Goal: Task Accomplishment & Management: Complete application form

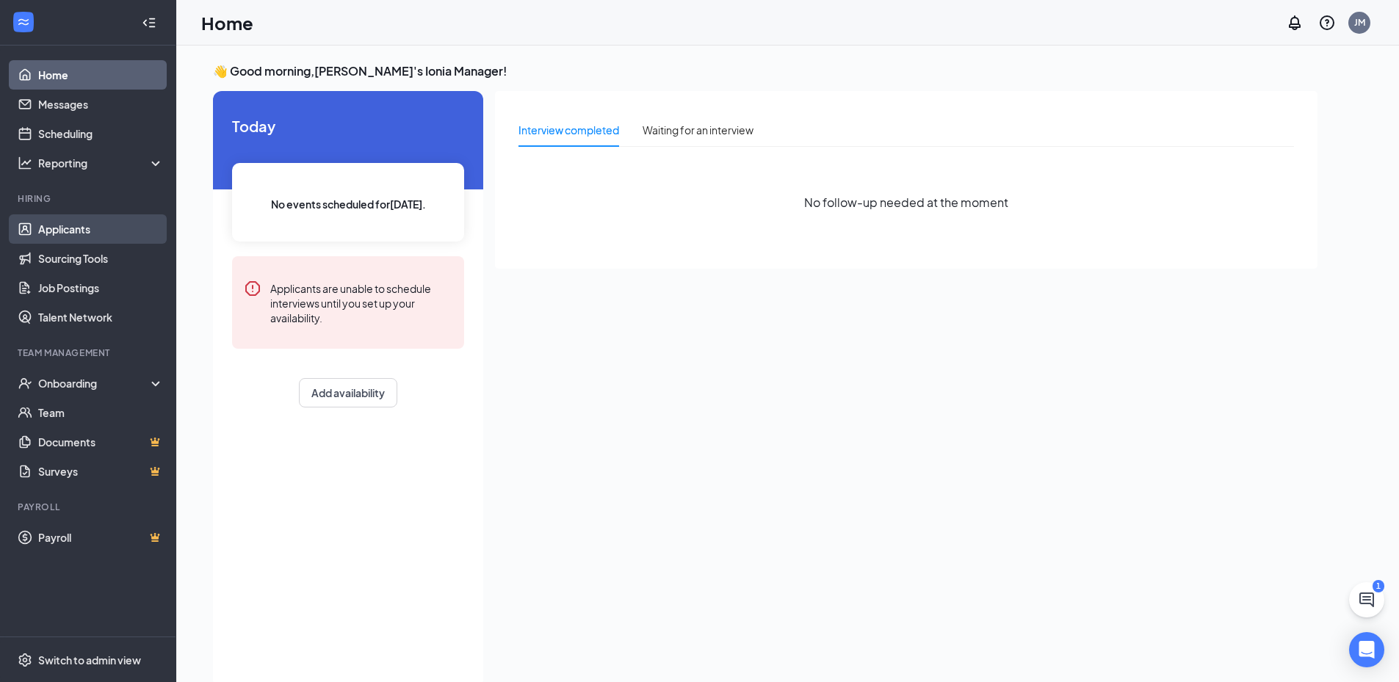
click at [118, 238] on link "Applicants" at bounding box center [101, 228] width 126 height 29
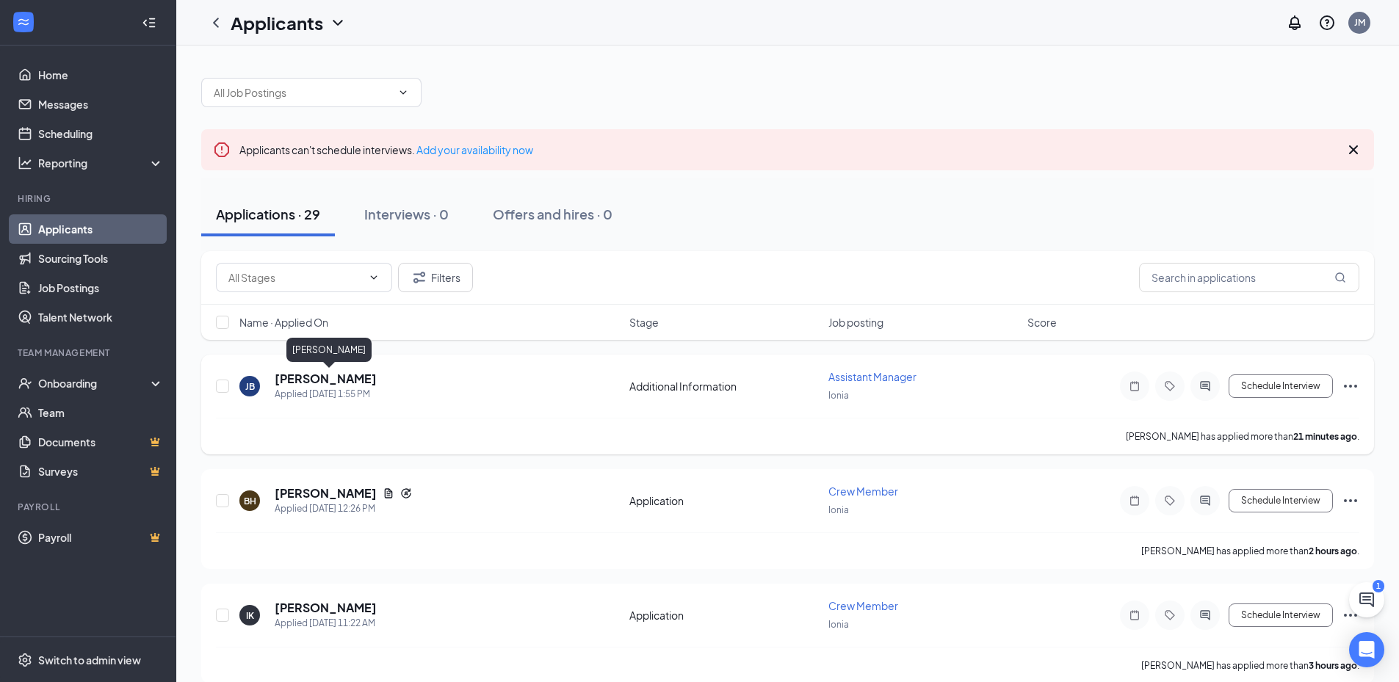
click at [363, 382] on h5 "[PERSON_NAME]" at bounding box center [326, 379] width 102 height 16
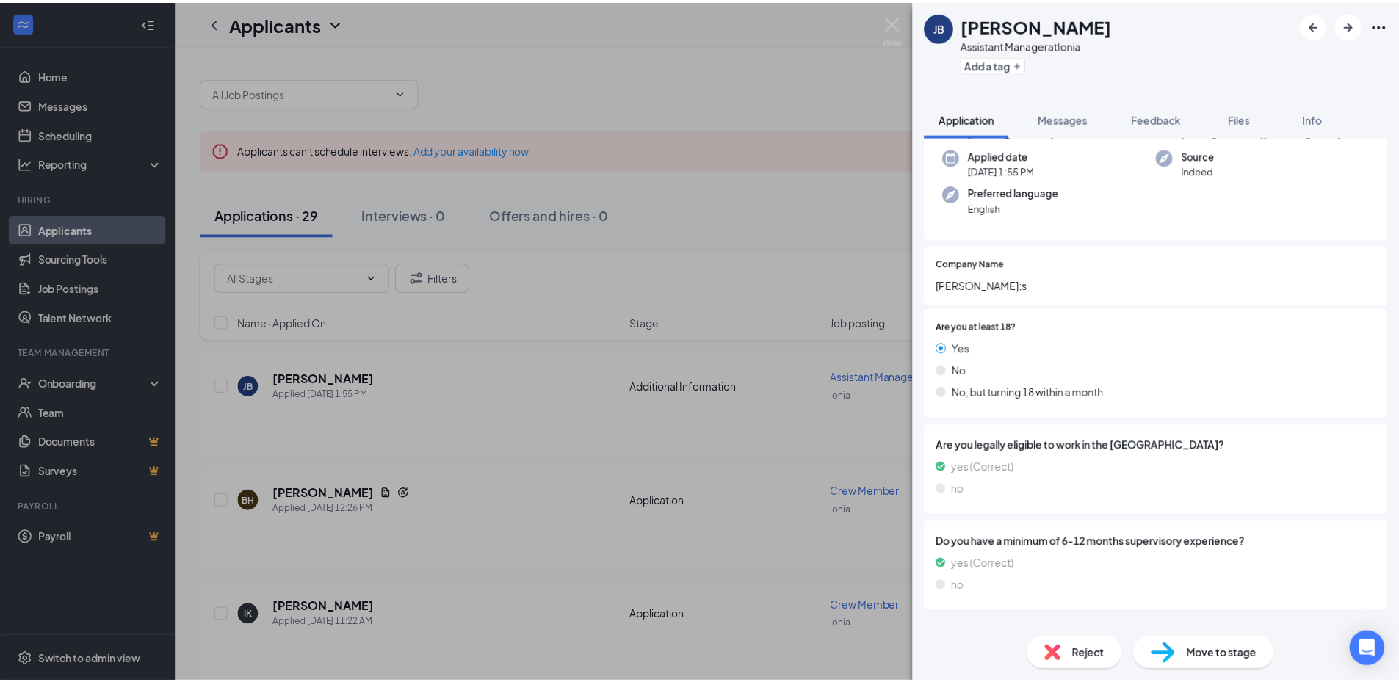
scroll to position [126, 0]
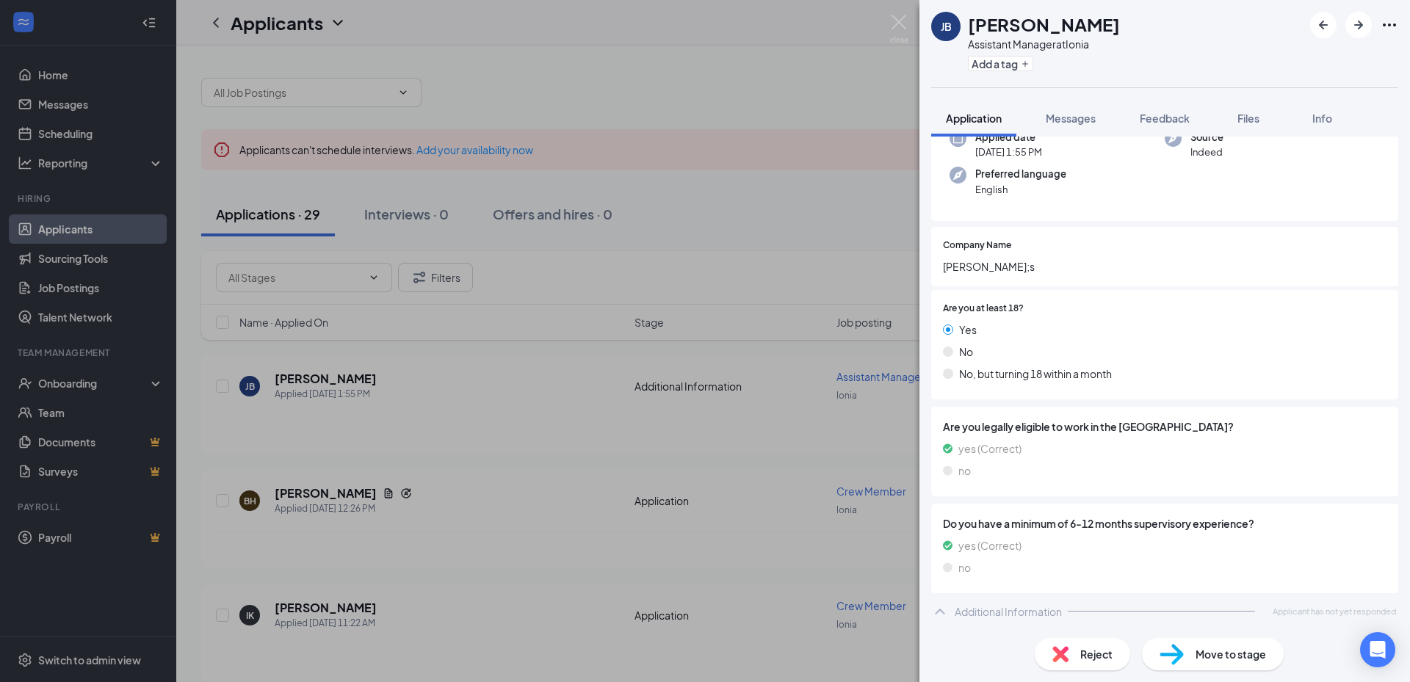
click at [740, 382] on div "JB Jennifer Bowne-Ferris Assistant Manager at Ionia Add a tag Application Messa…" at bounding box center [705, 341] width 1410 height 682
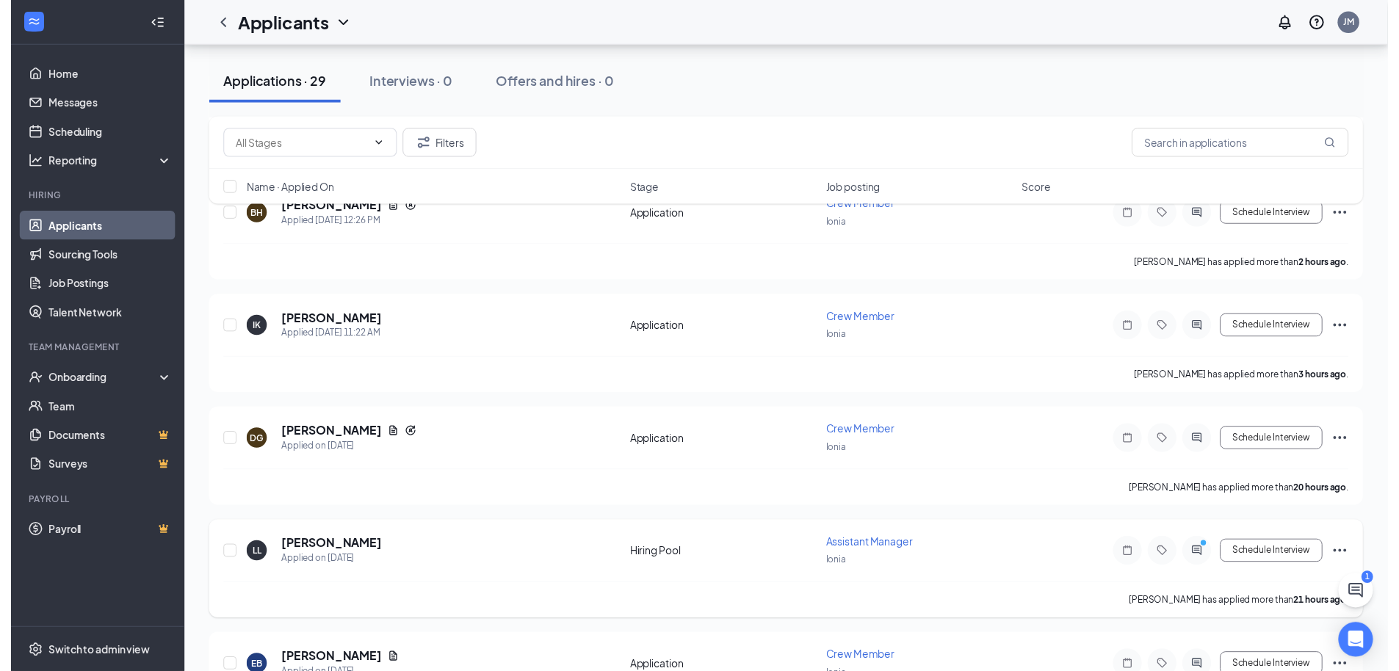
scroll to position [367, 0]
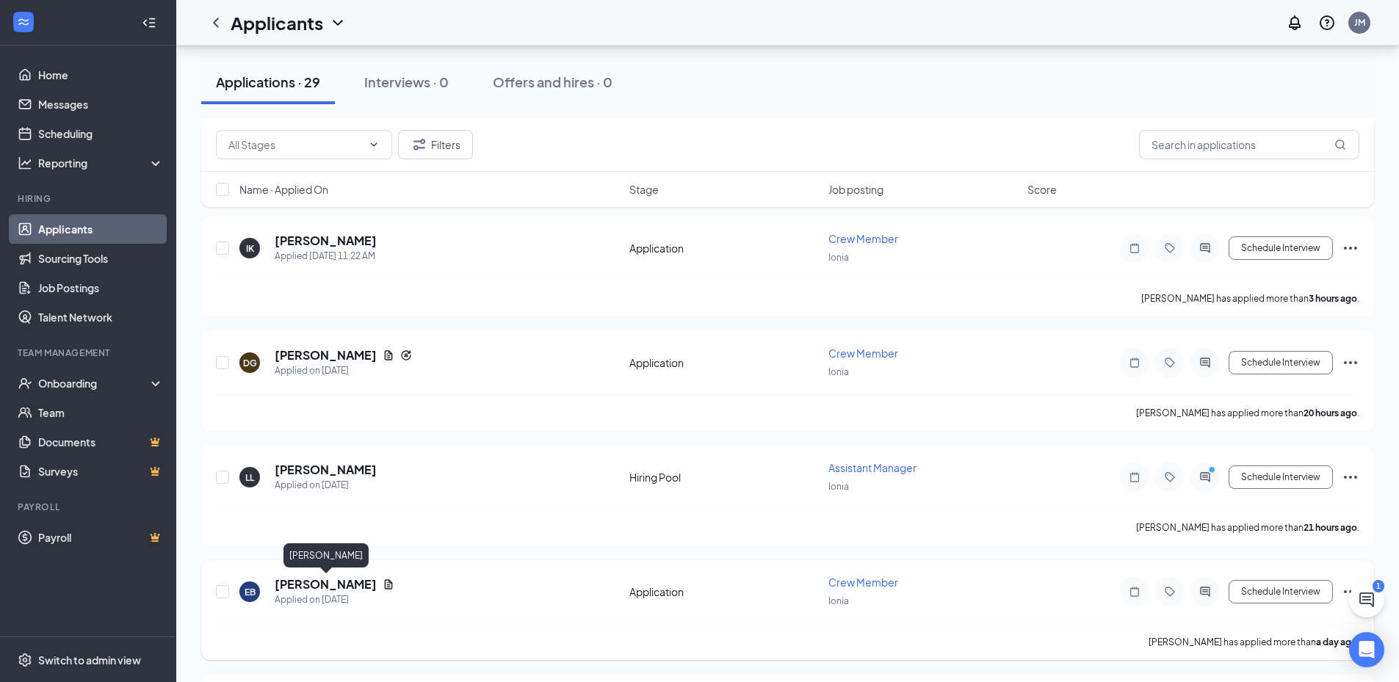
click at [358, 588] on h5 "[PERSON_NAME]" at bounding box center [326, 585] width 102 height 16
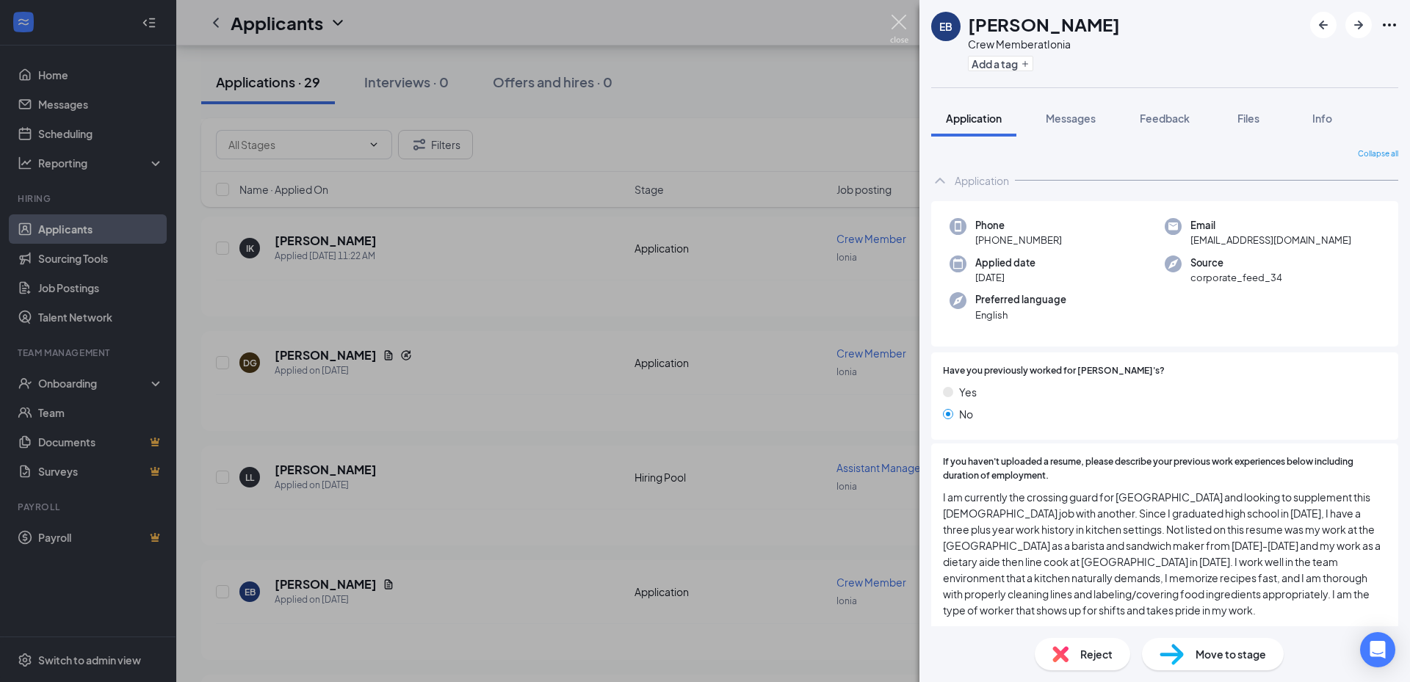
click at [892, 29] on img at bounding box center [899, 29] width 18 height 29
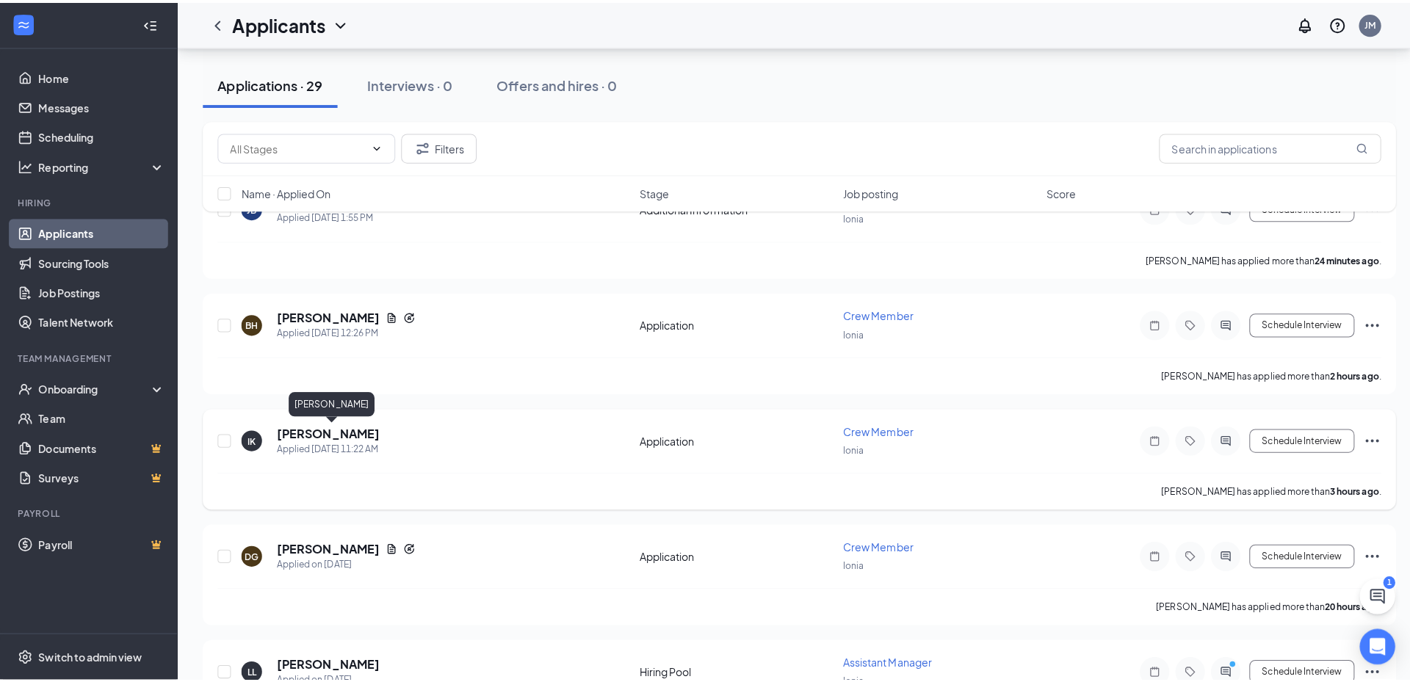
scroll to position [147, 0]
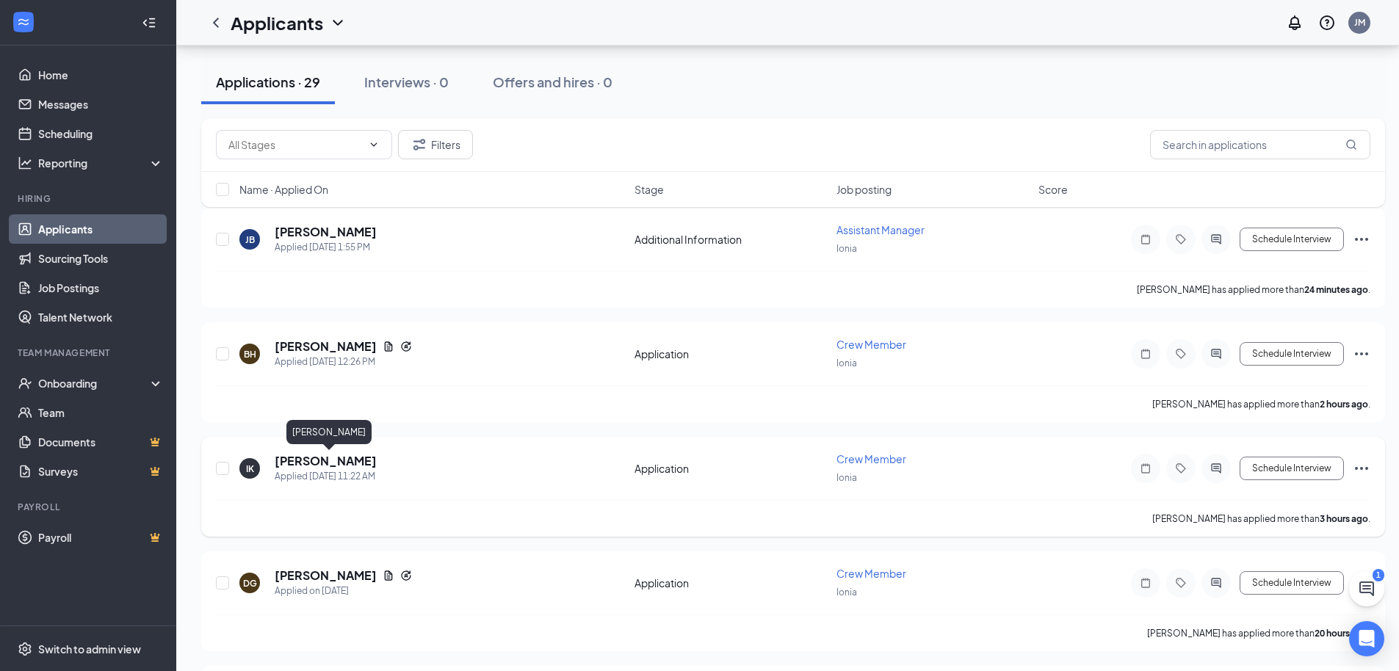
click at [377, 463] on h5 "[PERSON_NAME]" at bounding box center [326, 461] width 102 height 16
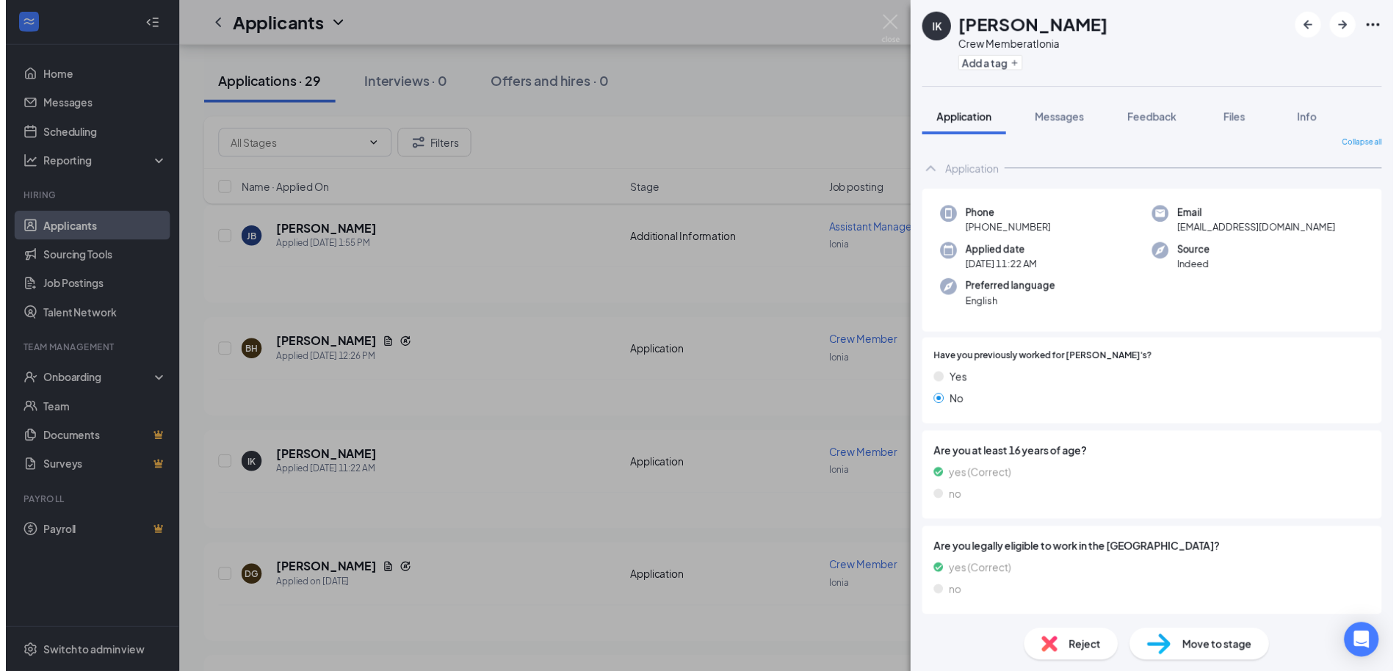
scroll to position [11, 0]
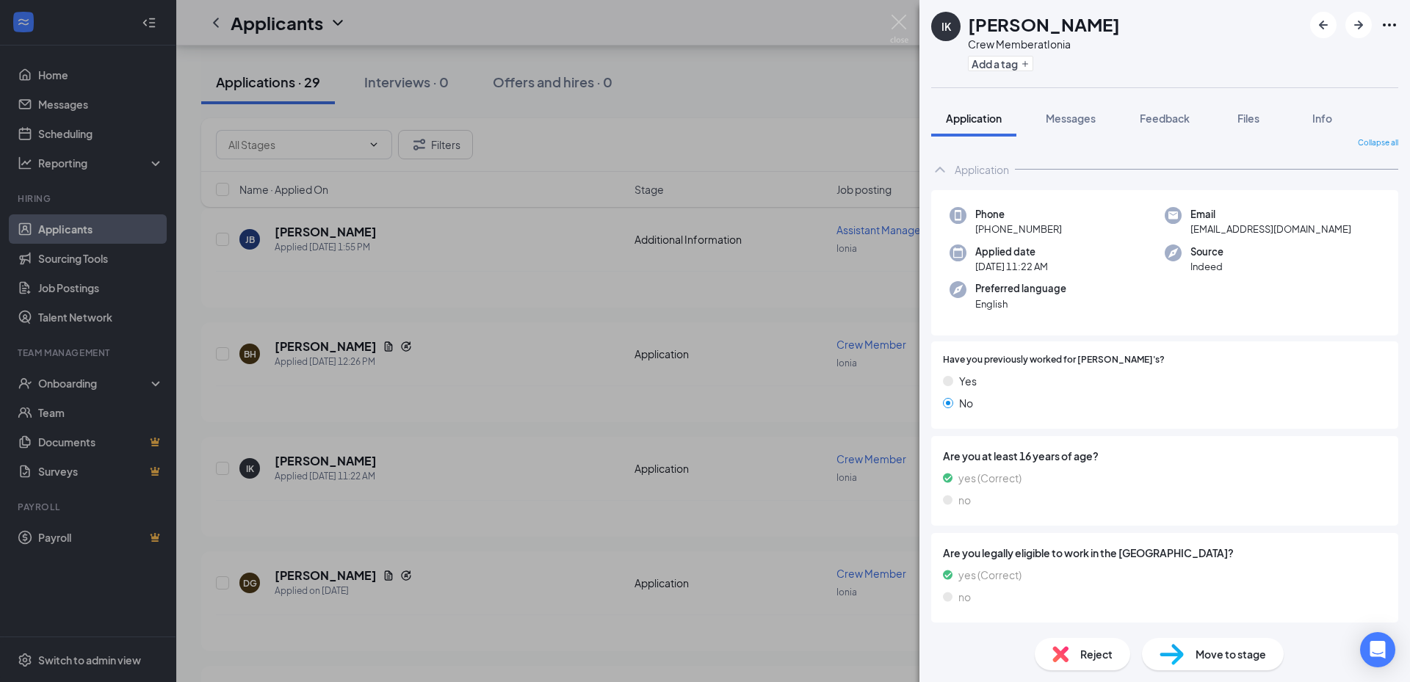
click at [549, 354] on div "IK [PERSON_NAME] Crew Member at Ionia Add a tag Application Messages Feedback F…" at bounding box center [705, 341] width 1410 height 682
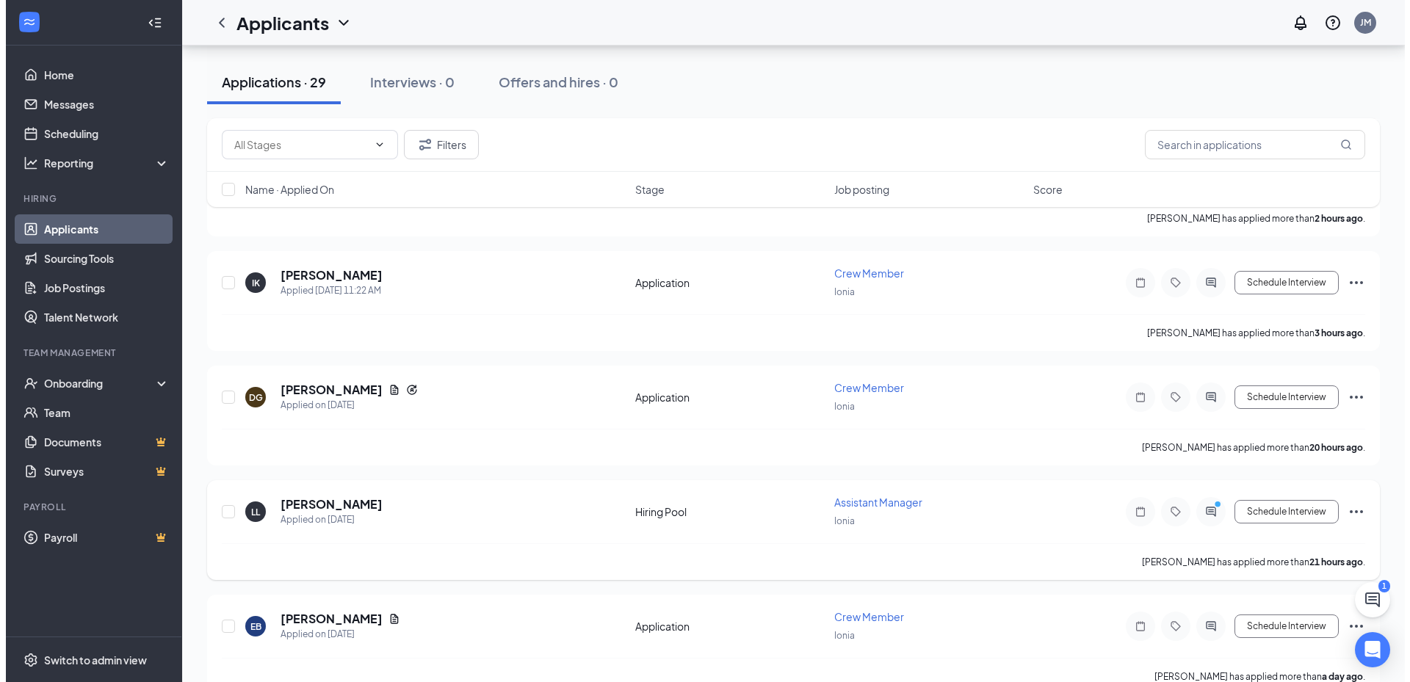
scroll to position [367, 0]
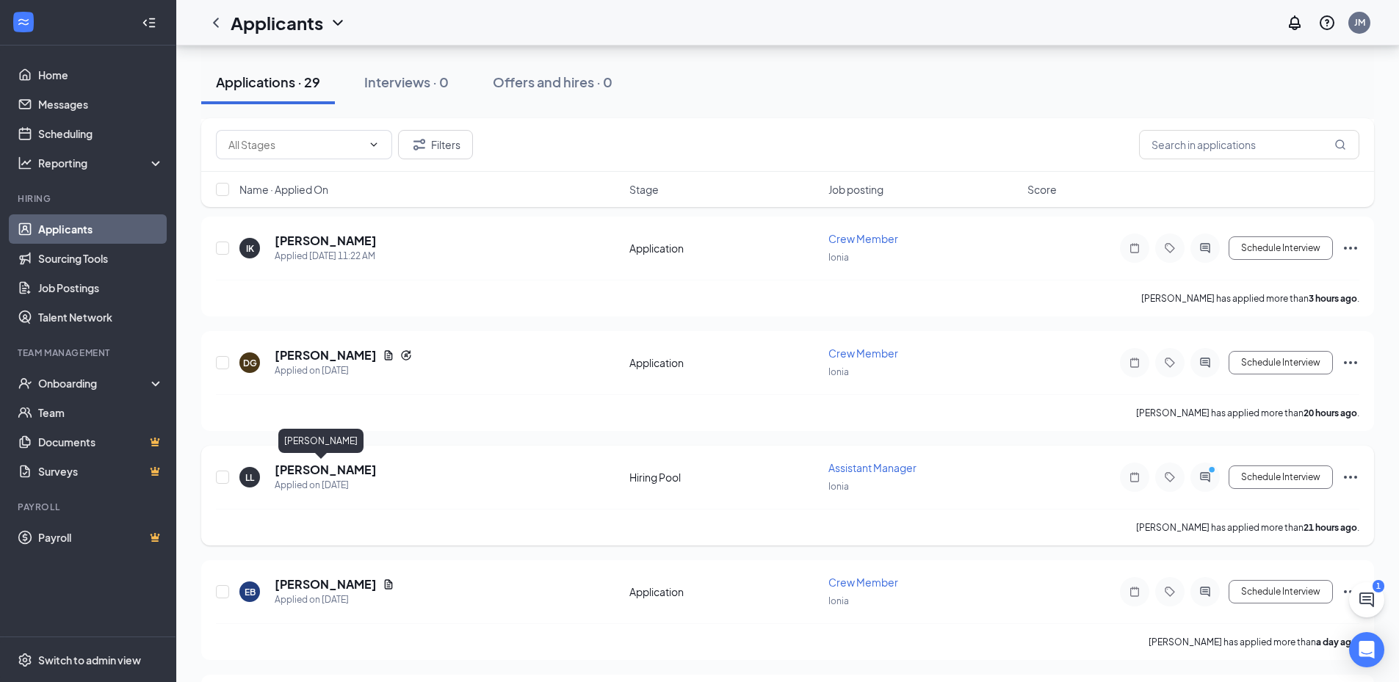
click at [290, 470] on h5 "[PERSON_NAME]" at bounding box center [326, 470] width 102 height 16
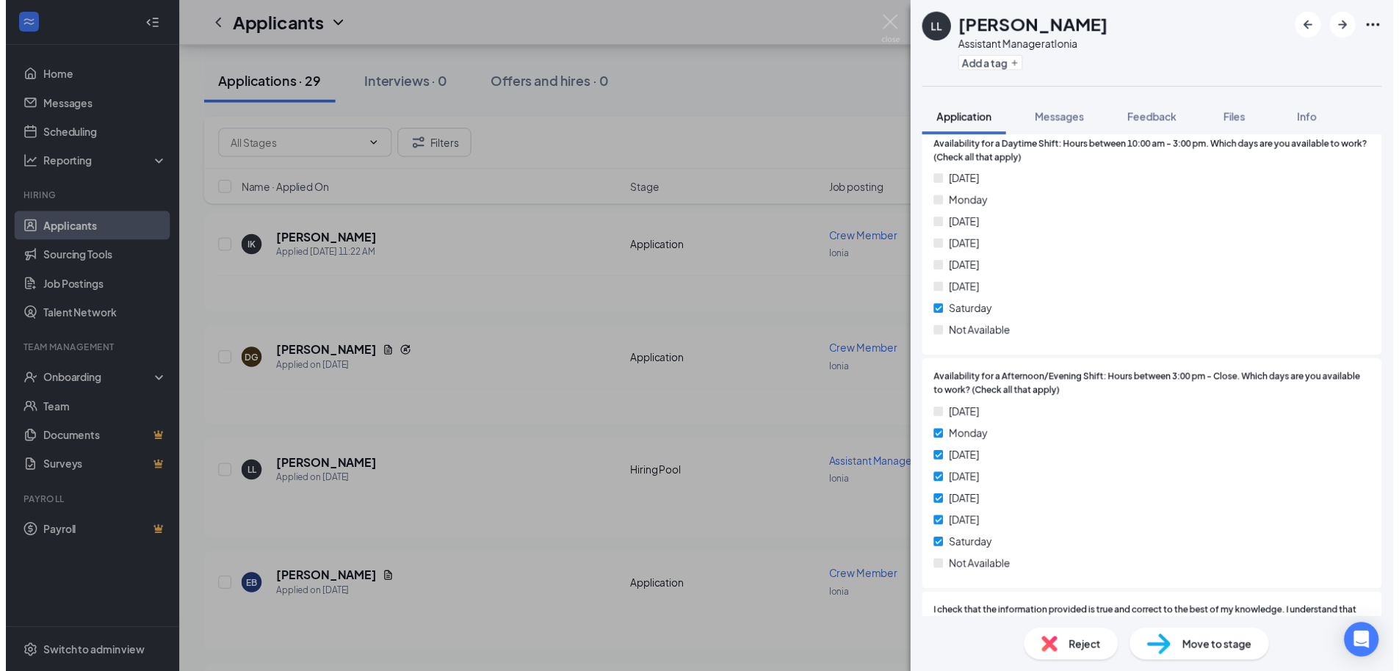
scroll to position [1797, 0]
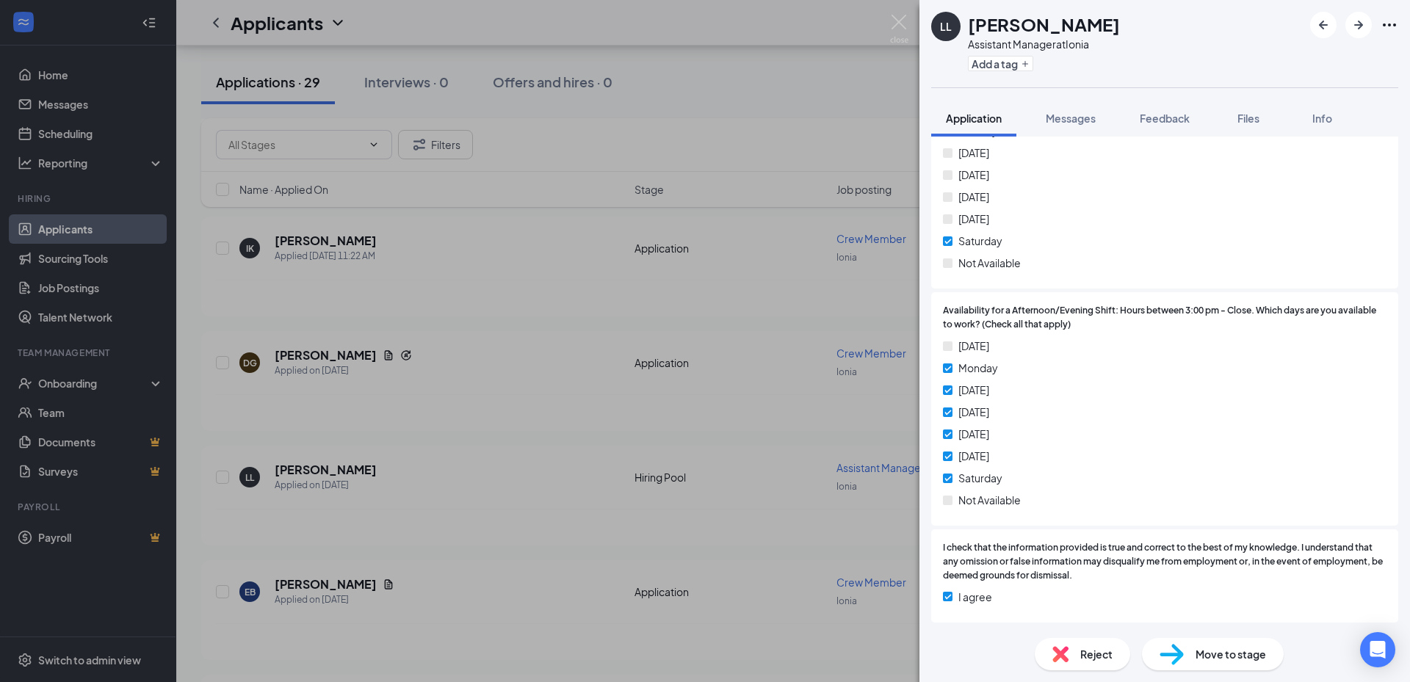
click at [519, 333] on div "[PERSON_NAME] Assistant Manager at Ionia Add a tag Application Messages Feedbac…" at bounding box center [705, 341] width 1410 height 682
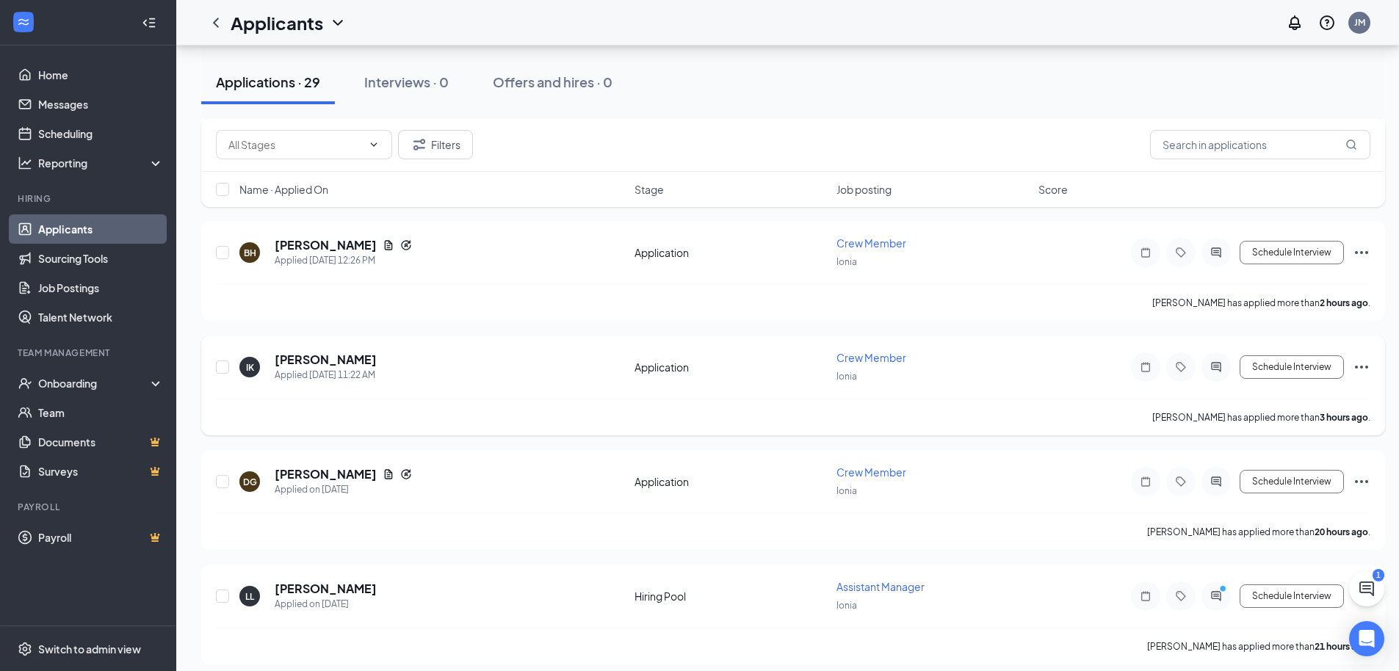
scroll to position [147, 0]
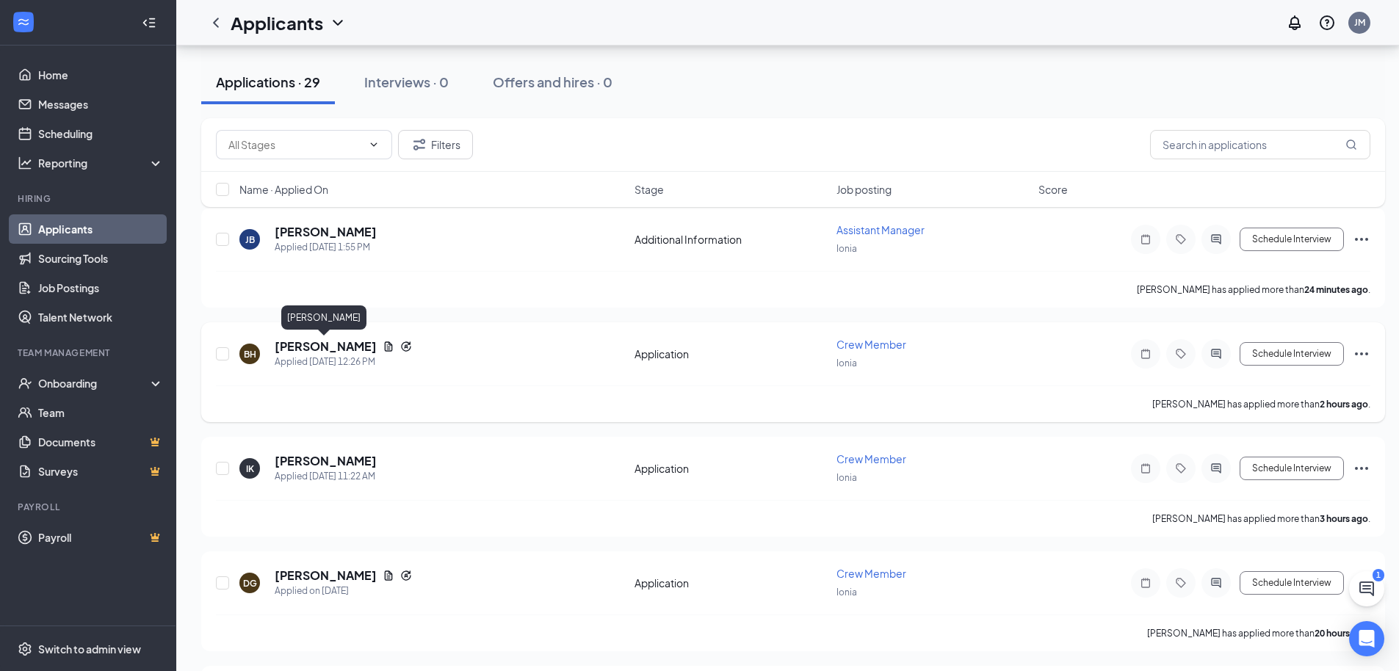
click at [340, 352] on h5 "Brendon Hickok" at bounding box center [326, 347] width 102 height 16
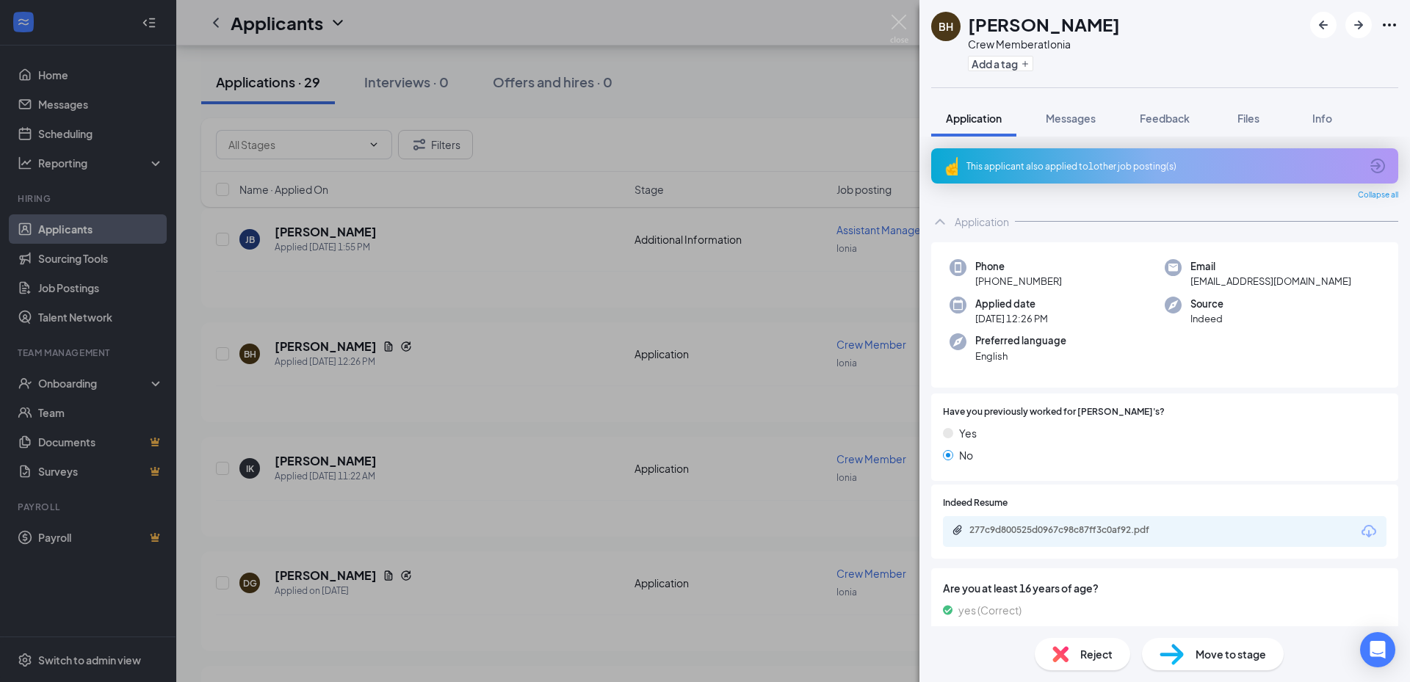
click at [1087, 663] on div "Reject" at bounding box center [1082, 654] width 95 height 32
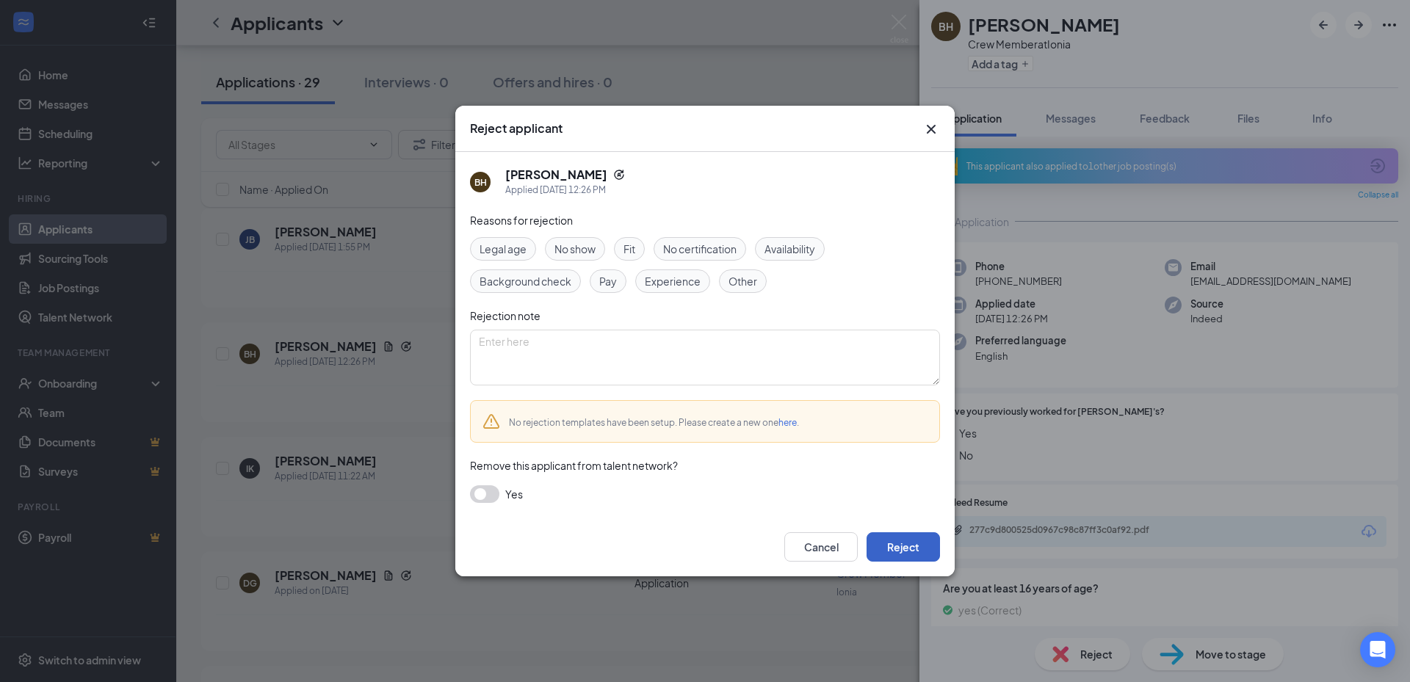
click at [917, 557] on button "Reject" at bounding box center [903, 547] width 73 height 29
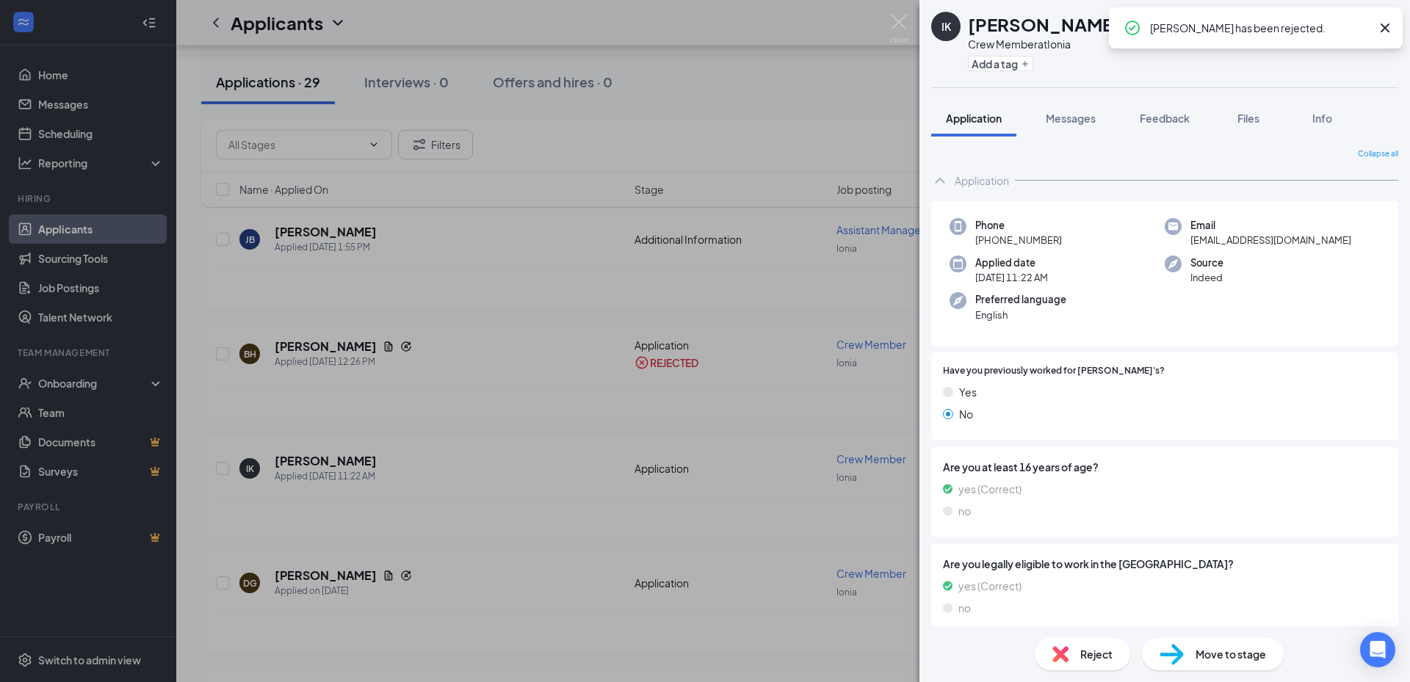
click at [569, 452] on div "IK [PERSON_NAME] Crew Member at Ionia Add a tag Application Messages Feedback F…" at bounding box center [705, 341] width 1410 height 682
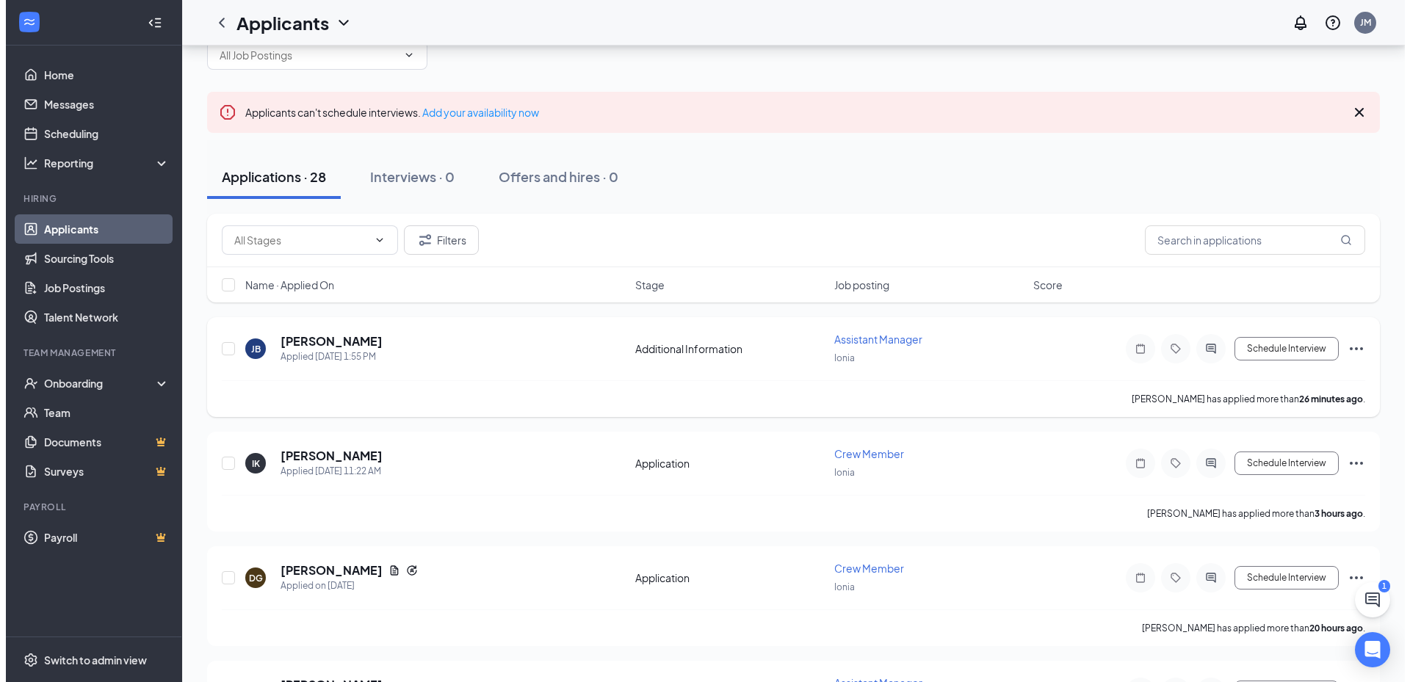
scroll to position [73, 0]
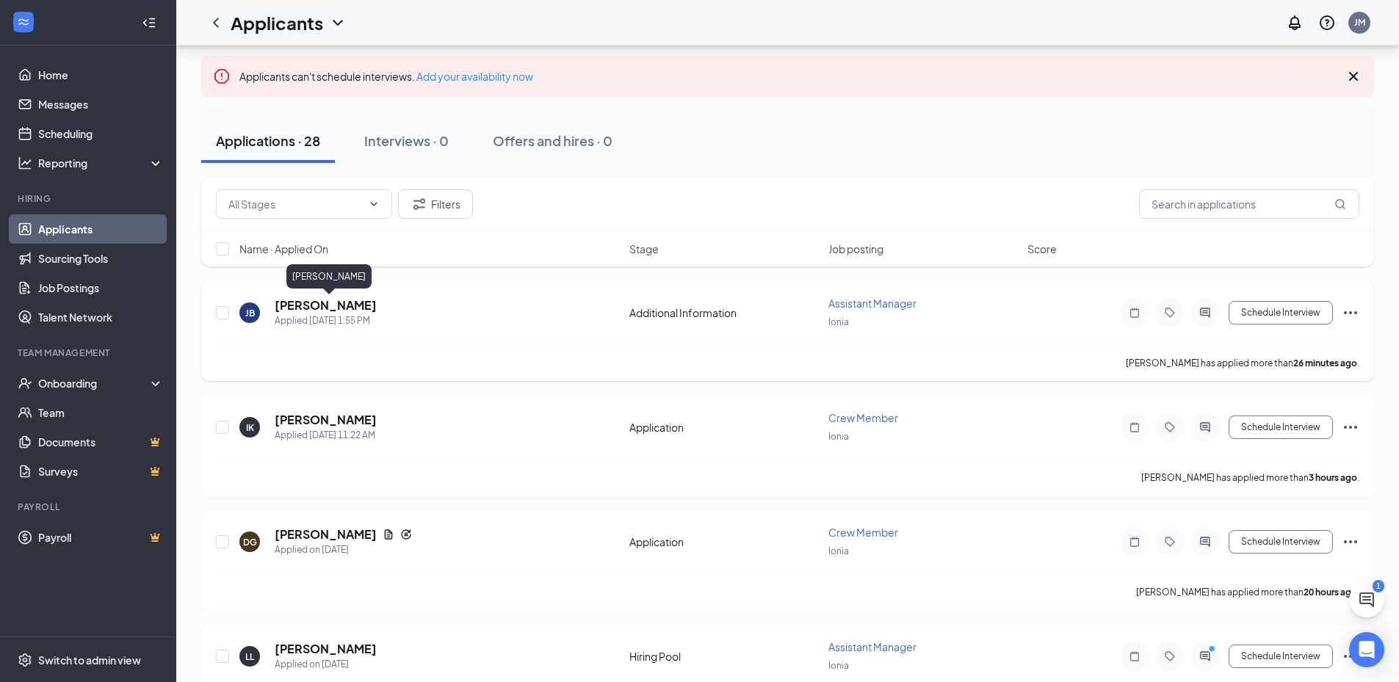
click at [377, 300] on h5 "[PERSON_NAME]" at bounding box center [326, 305] width 102 height 16
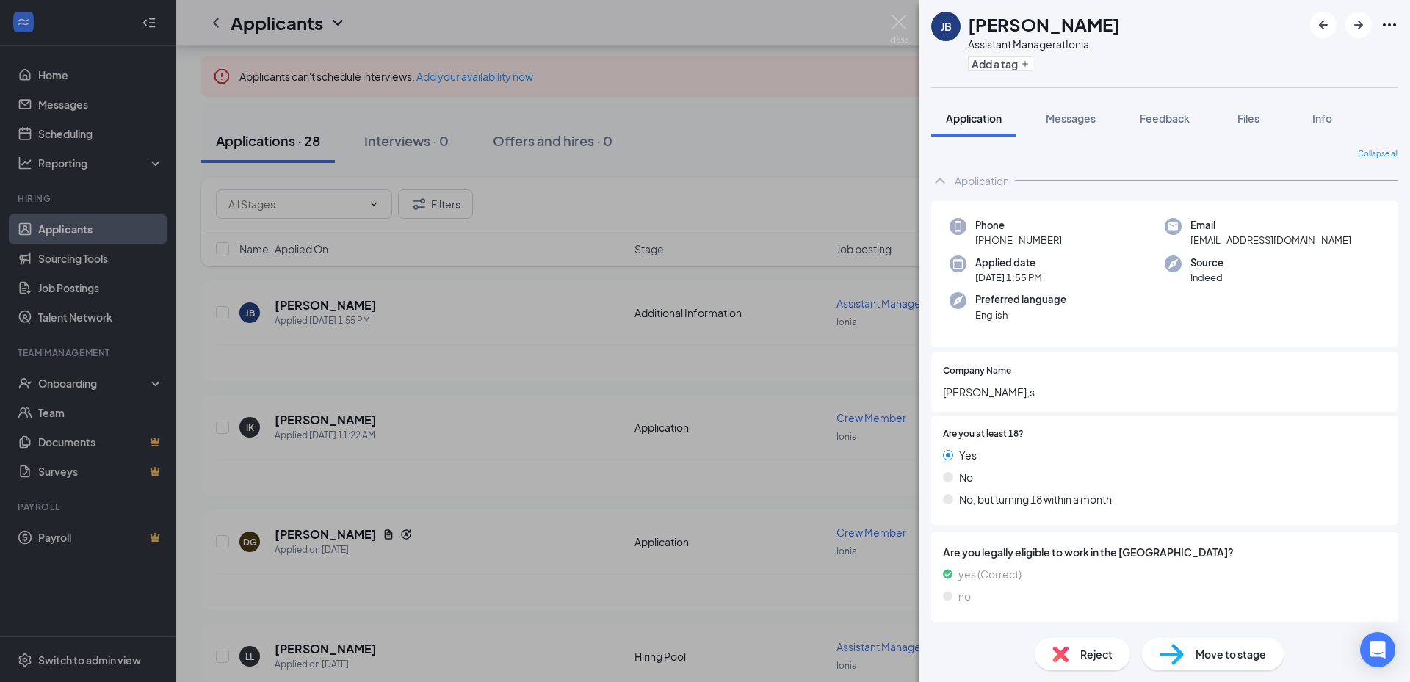
click at [735, 339] on div "JB Jennifer Bowne-Ferris Assistant Manager at Ionia Add a tag Application Messa…" at bounding box center [705, 341] width 1410 height 682
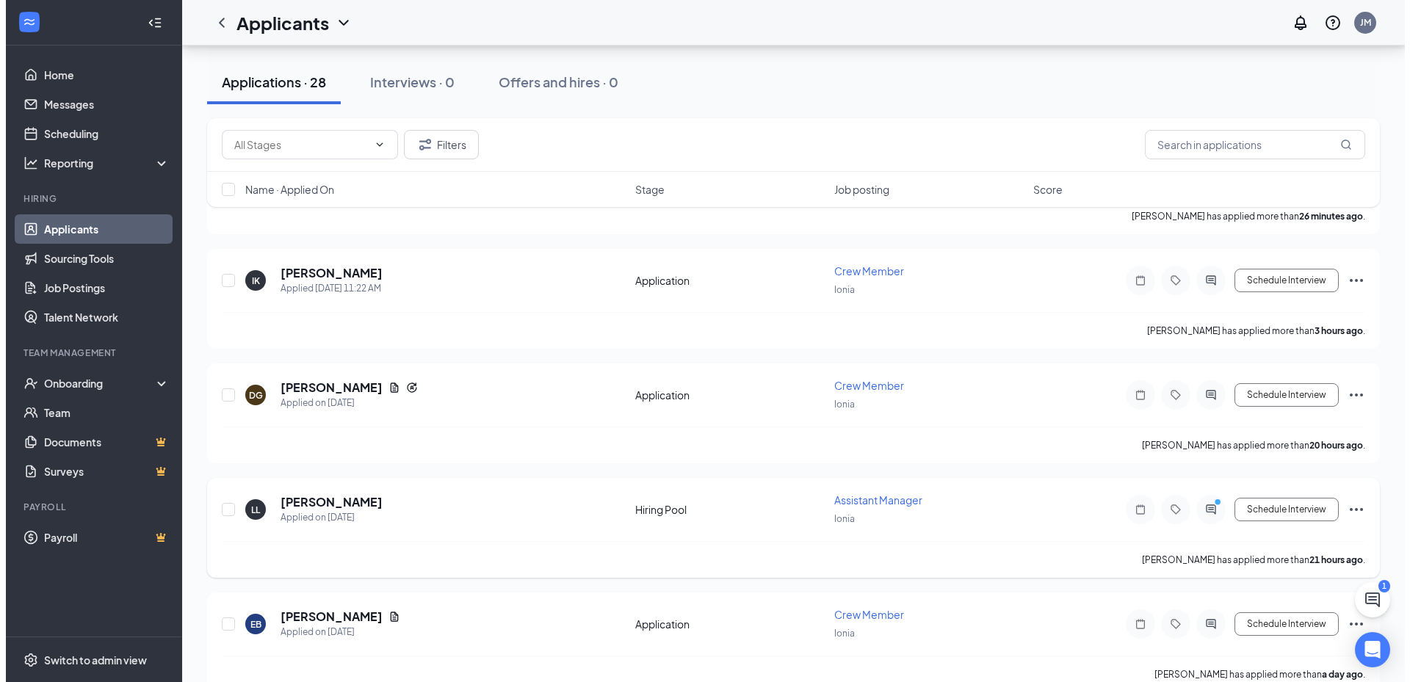
scroll to position [147, 0]
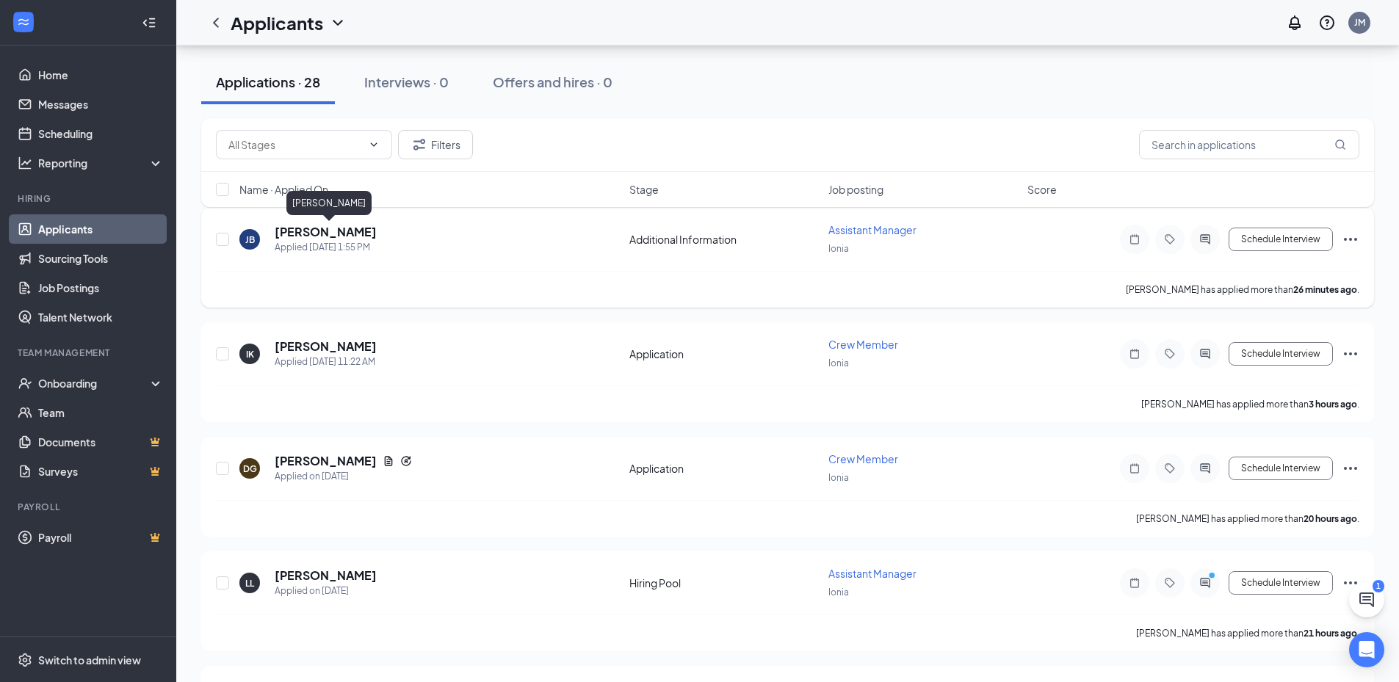
click at [377, 230] on h5 "[PERSON_NAME]" at bounding box center [326, 232] width 102 height 16
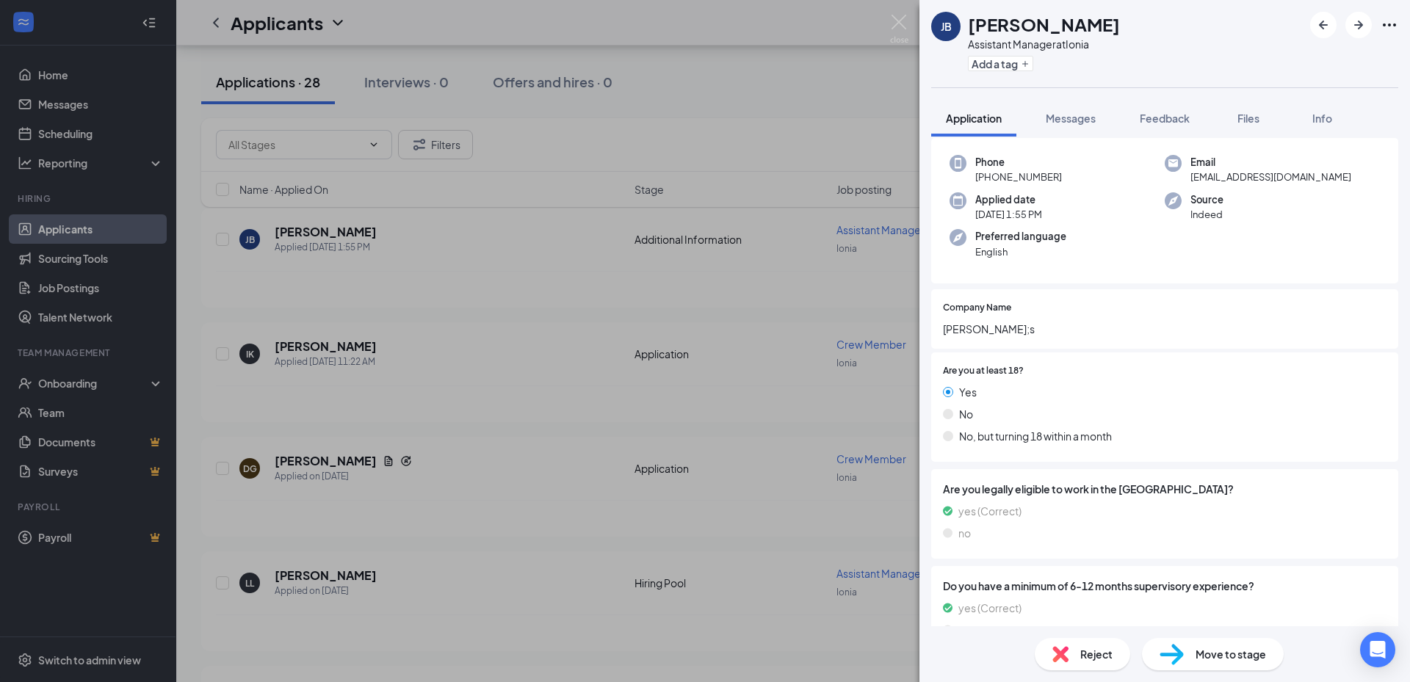
scroll to position [126, 0]
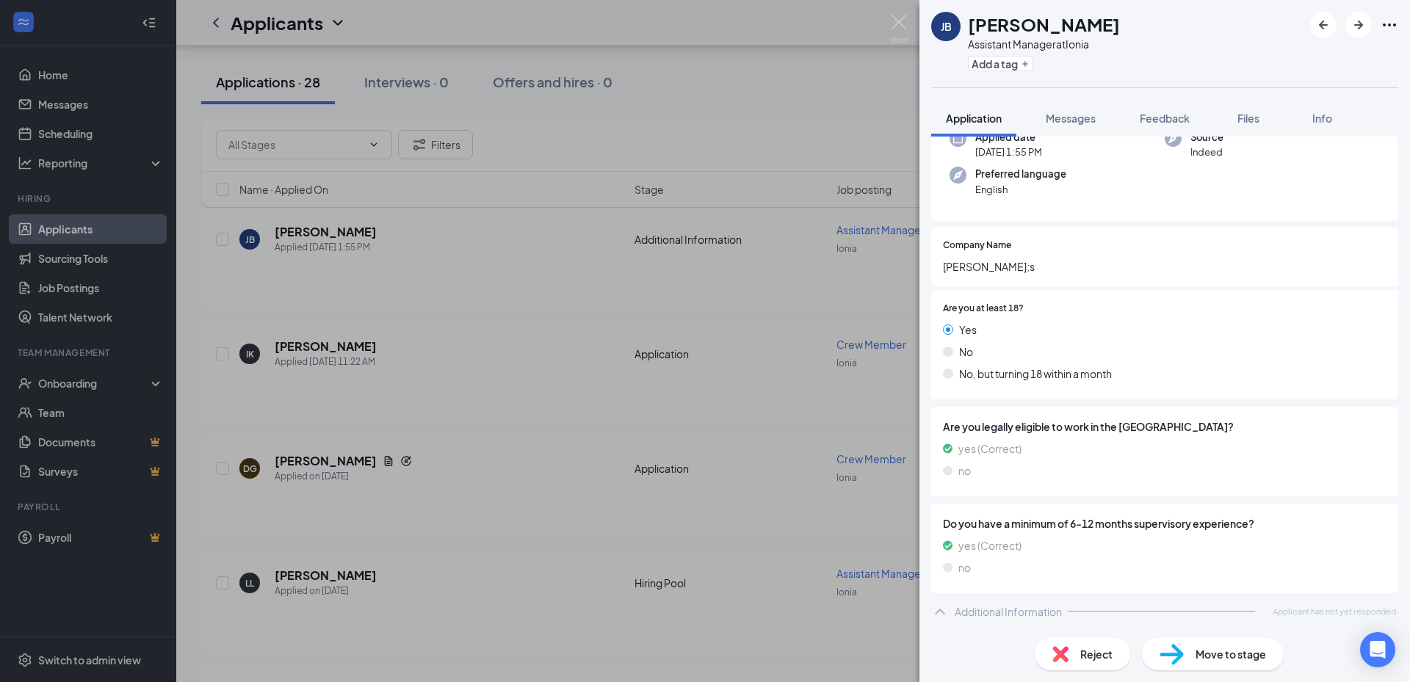
click at [796, 400] on div "JB Jennifer Bowne-Ferris Assistant Manager at Ionia Add a tag Application Messa…" at bounding box center [705, 341] width 1410 height 682
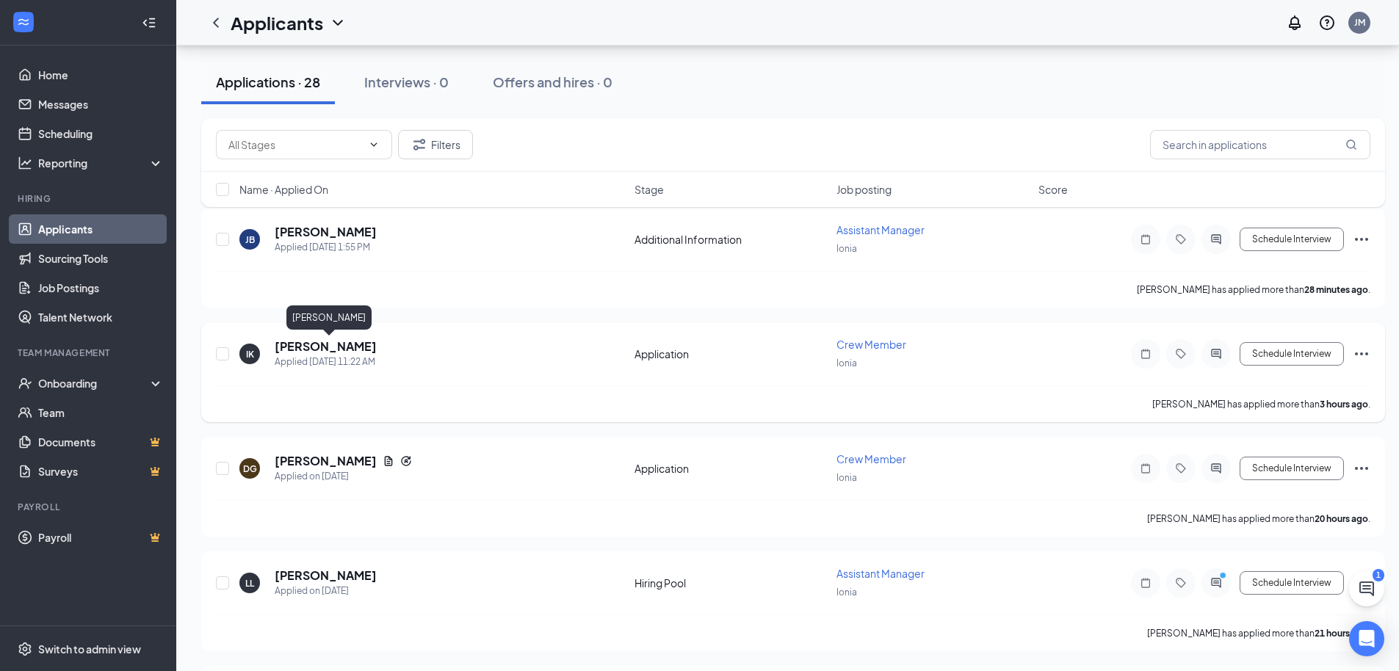
click at [377, 349] on h5 "[PERSON_NAME]" at bounding box center [326, 347] width 102 height 16
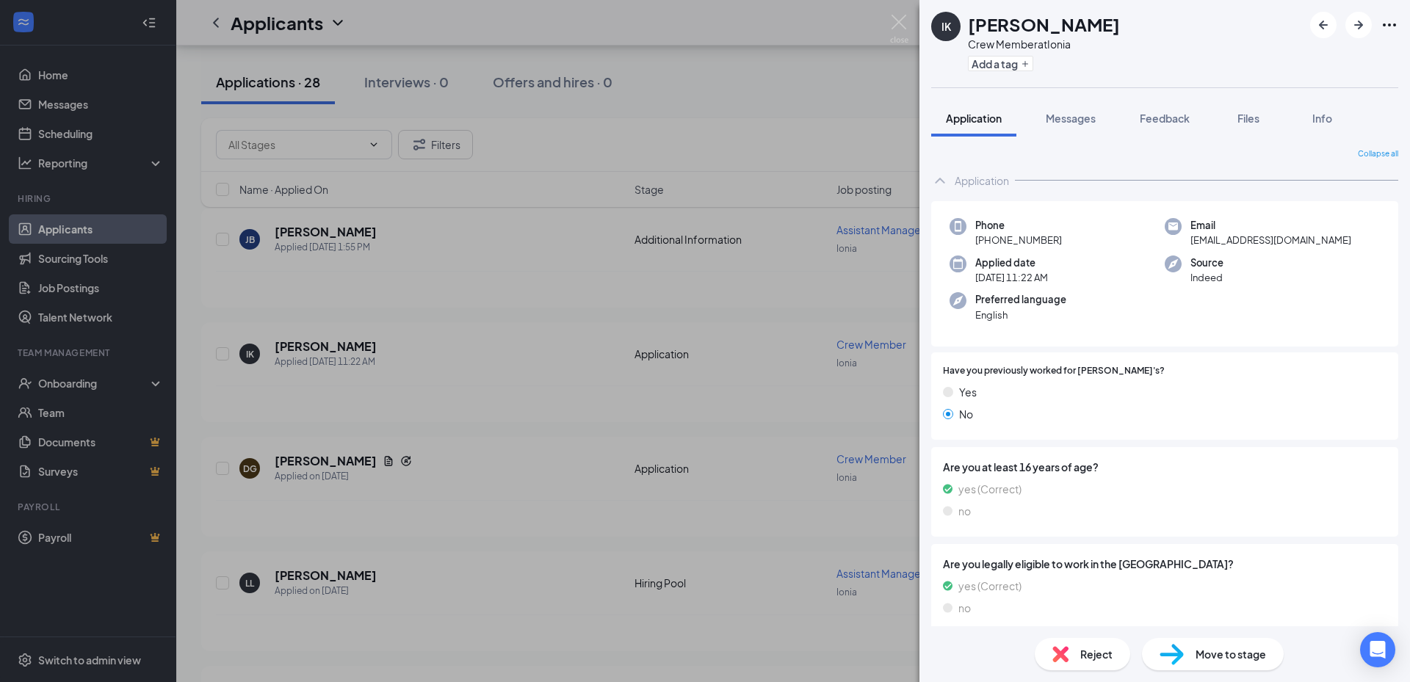
click at [901, 191] on div "IK [PERSON_NAME] Crew Member at Ionia Add a tag Application Messages Feedback F…" at bounding box center [705, 341] width 1410 height 682
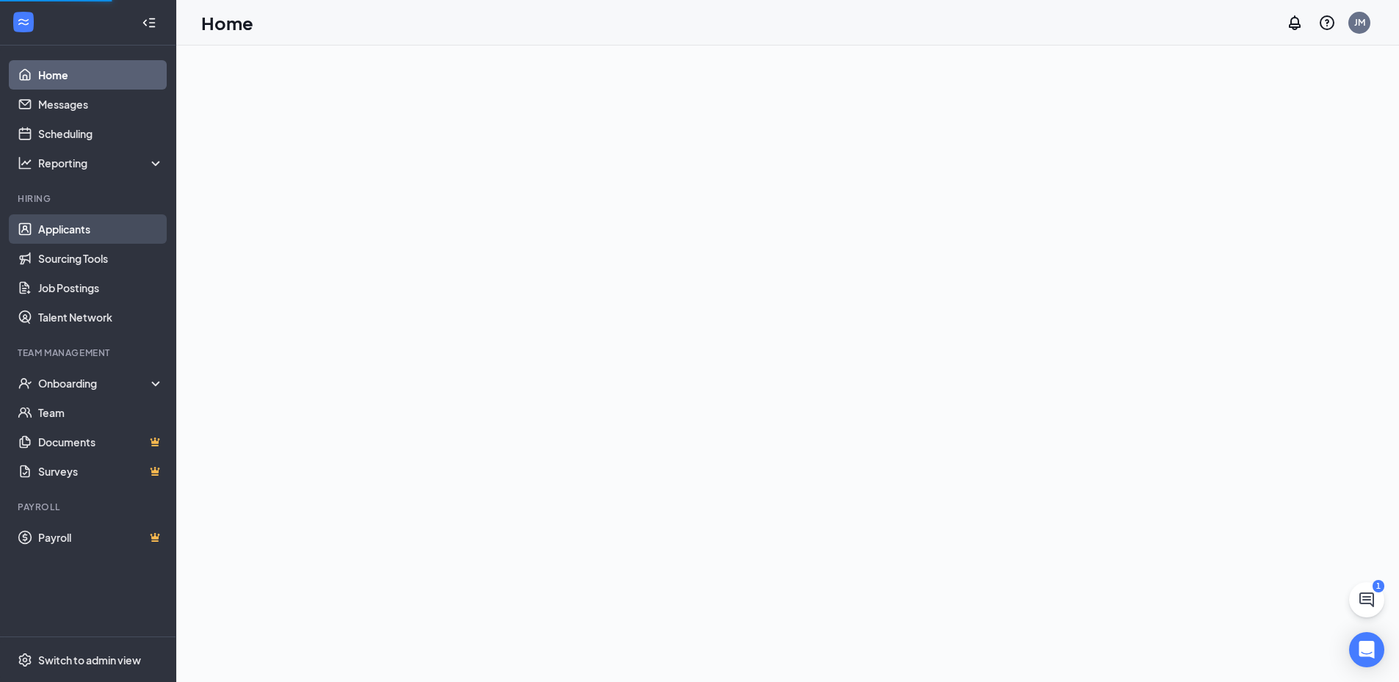
click at [151, 237] on link "Applicants" at bounding box center [101, 228] width 126 height 29
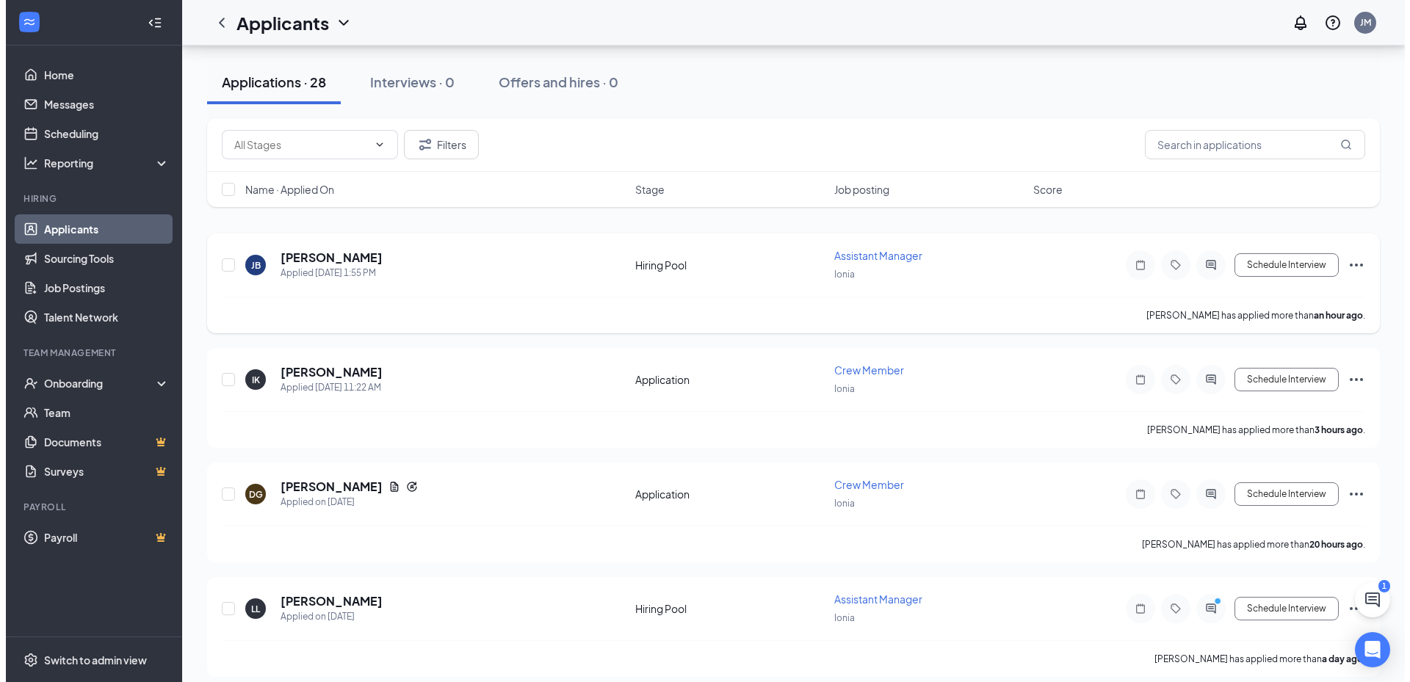
scroll to position [147, 0]
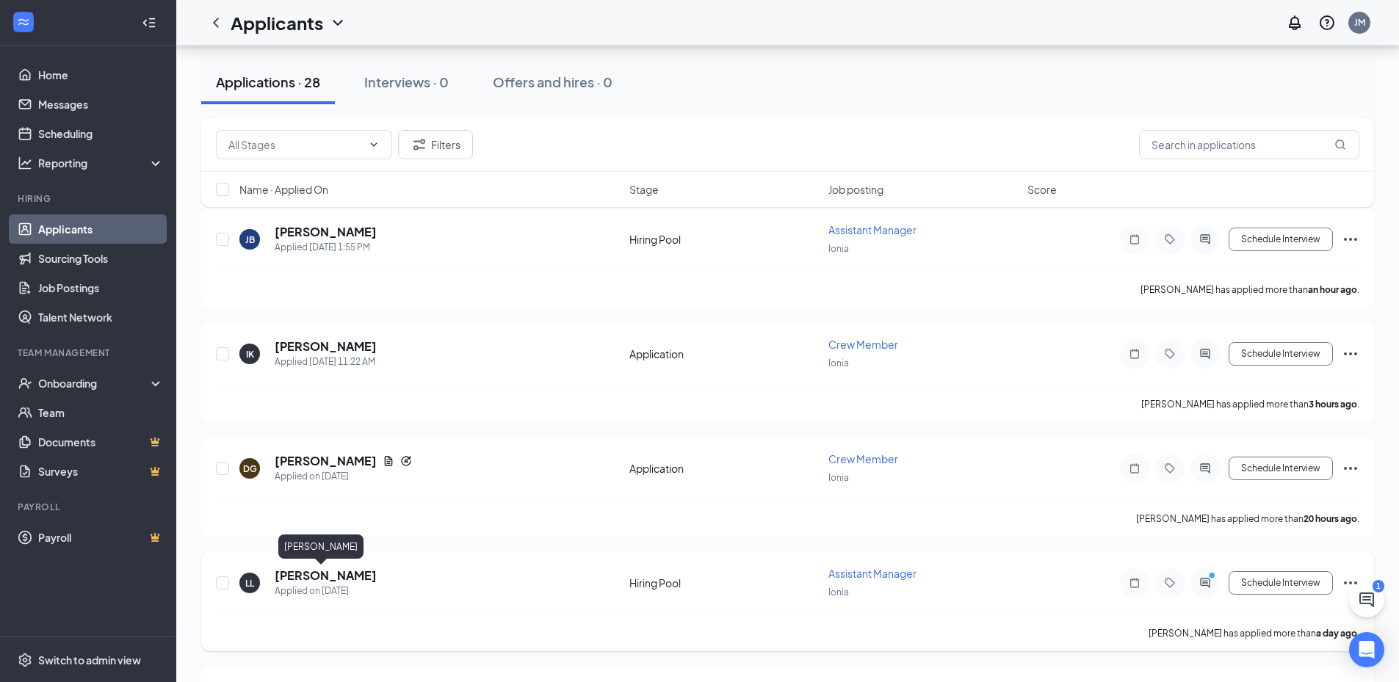
click at [286, 580] on h5 "[PERSON_NAME]" at bounding box center [326, 576] width 102 height 16
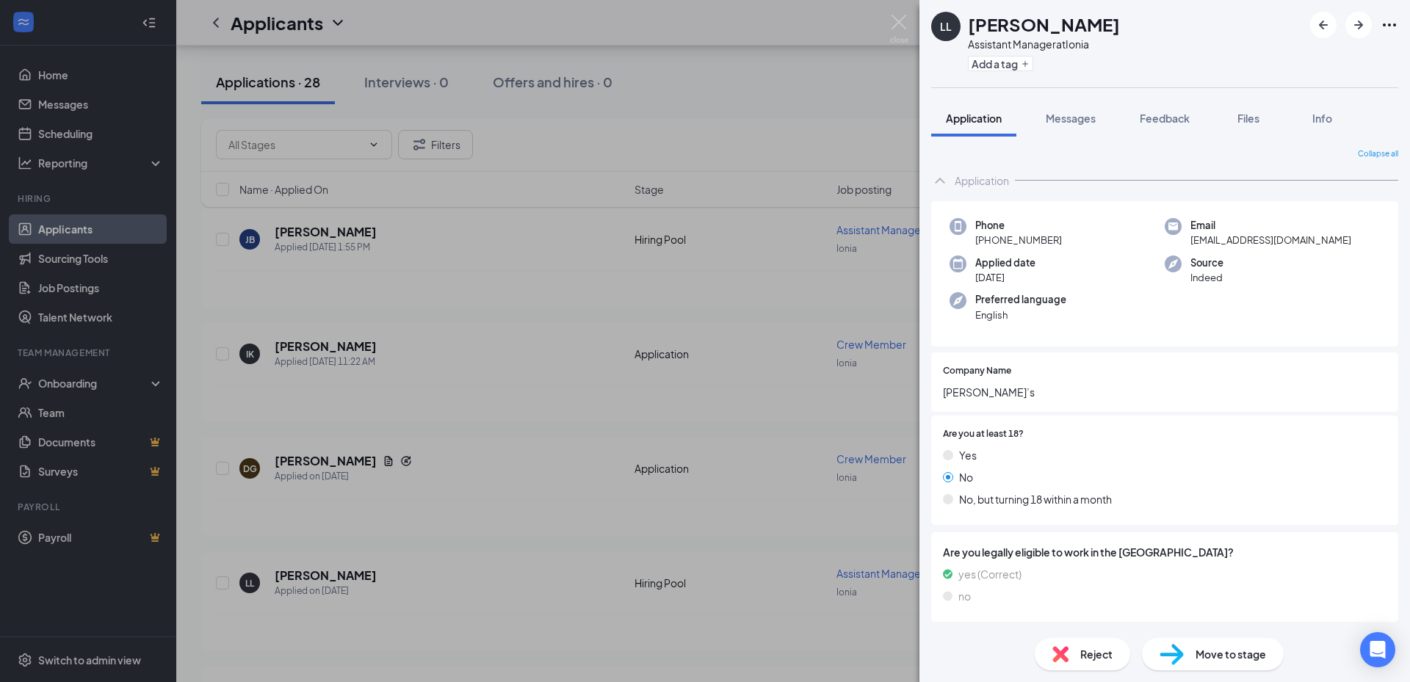
click at [439, 74] on div "[PERSON_NAME] Assistant Manager at Ionia Add a tag Application Messages Feedbac…" at bounding box center [705, 341] width 1410 height 682
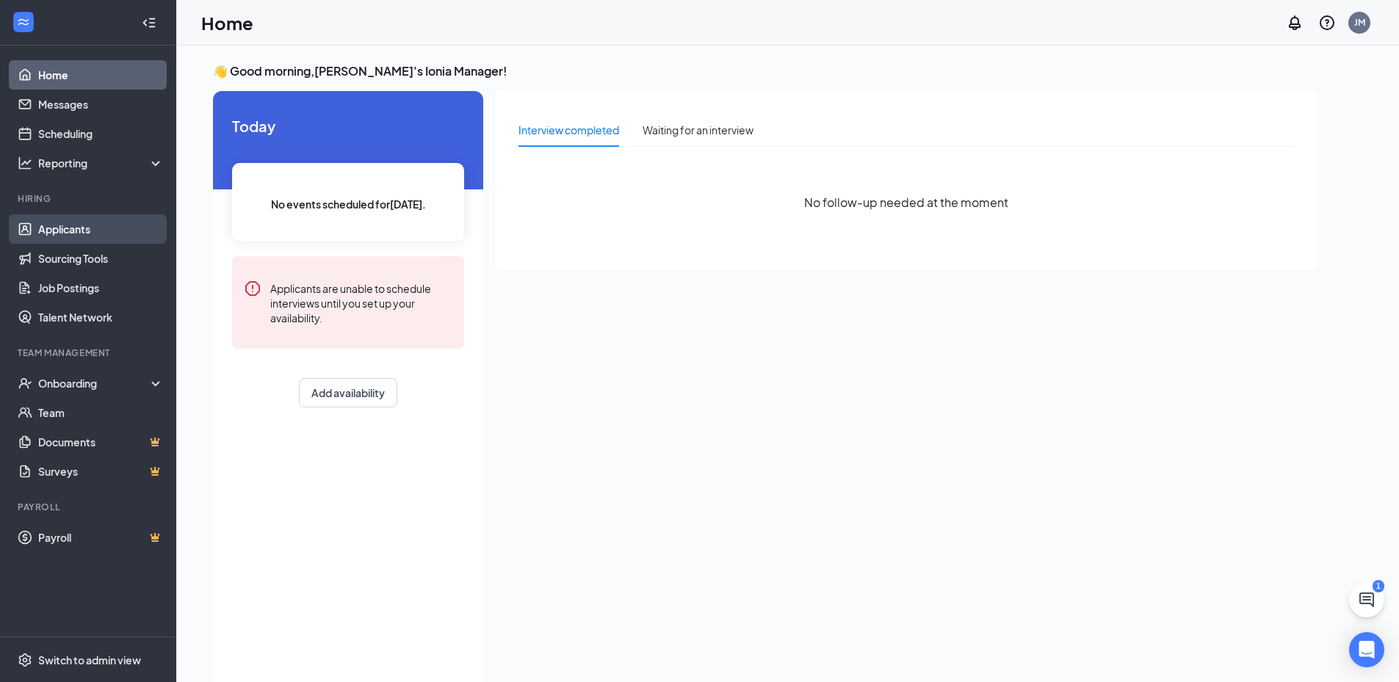
click at [62, 225] on link "Applicants" at bounding box center [101, 228] width 126 height 29
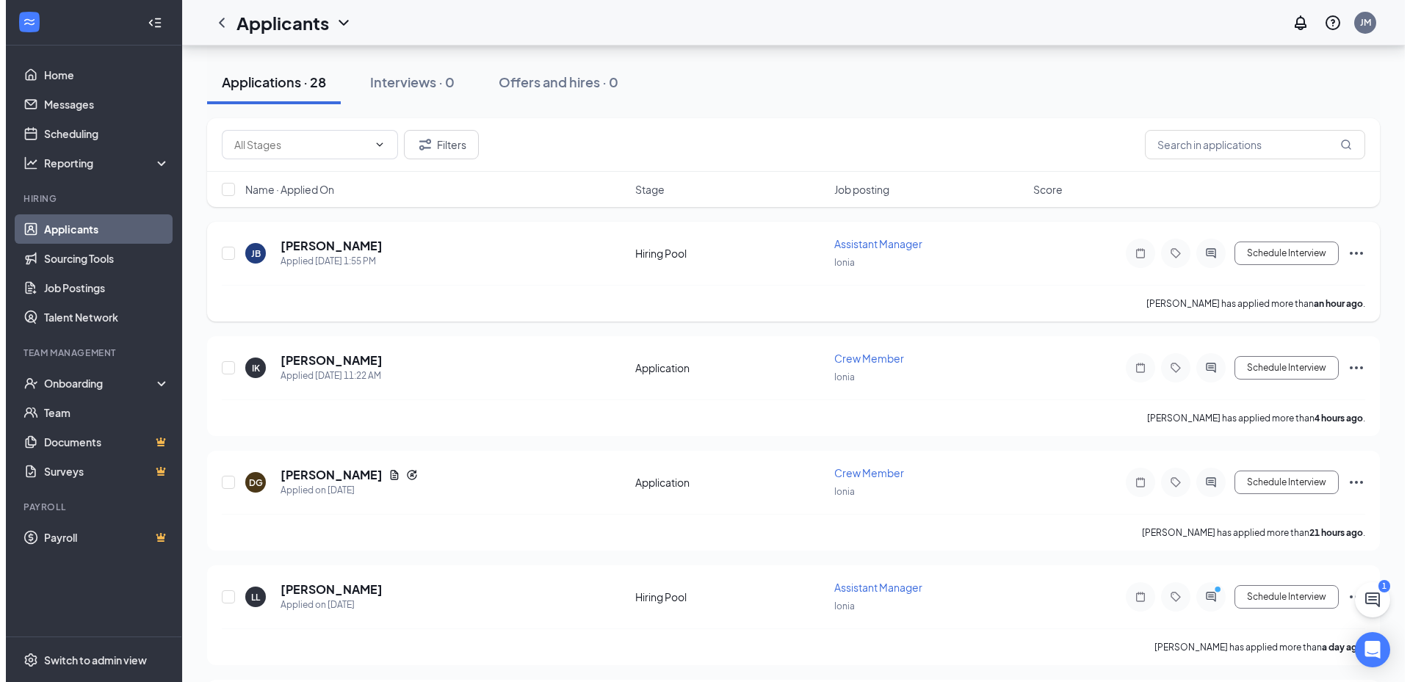
scroll to position [220, 0]
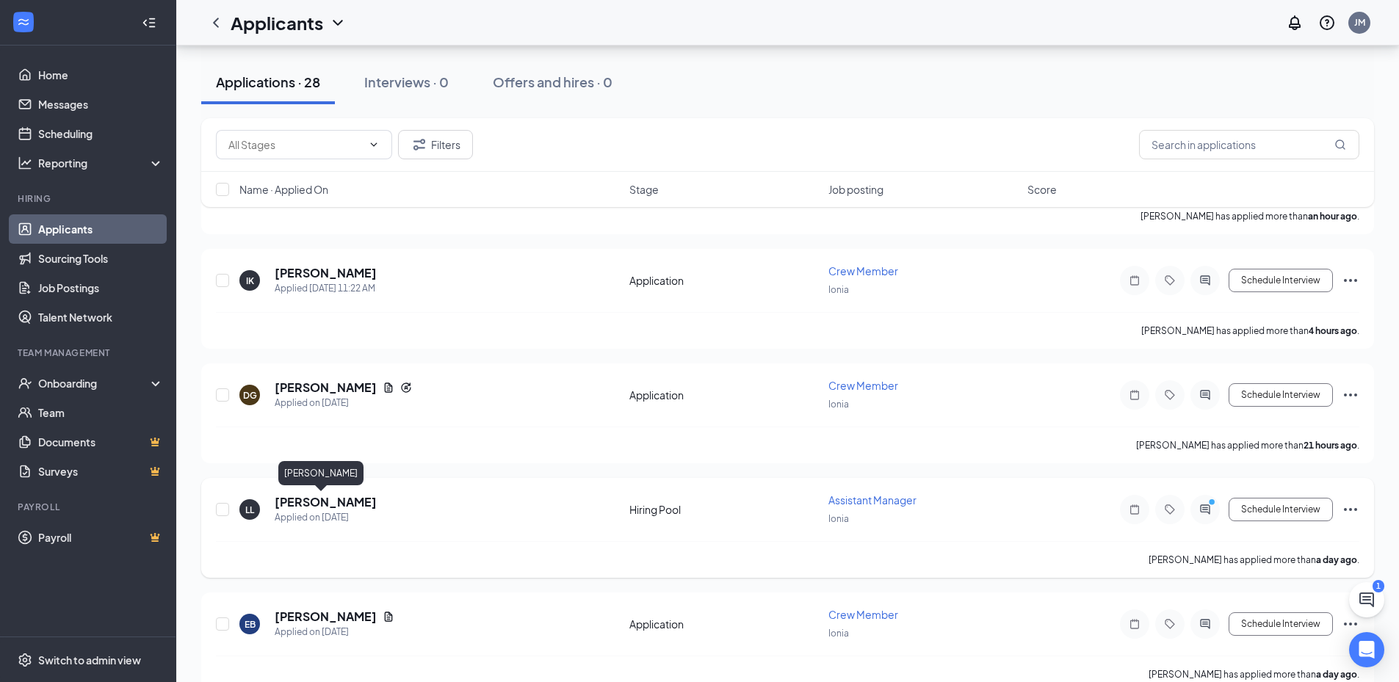
click at [303, 500] on h5 "[PERSON_NAME]" at bounding box center [326, 502] width 102 height 16
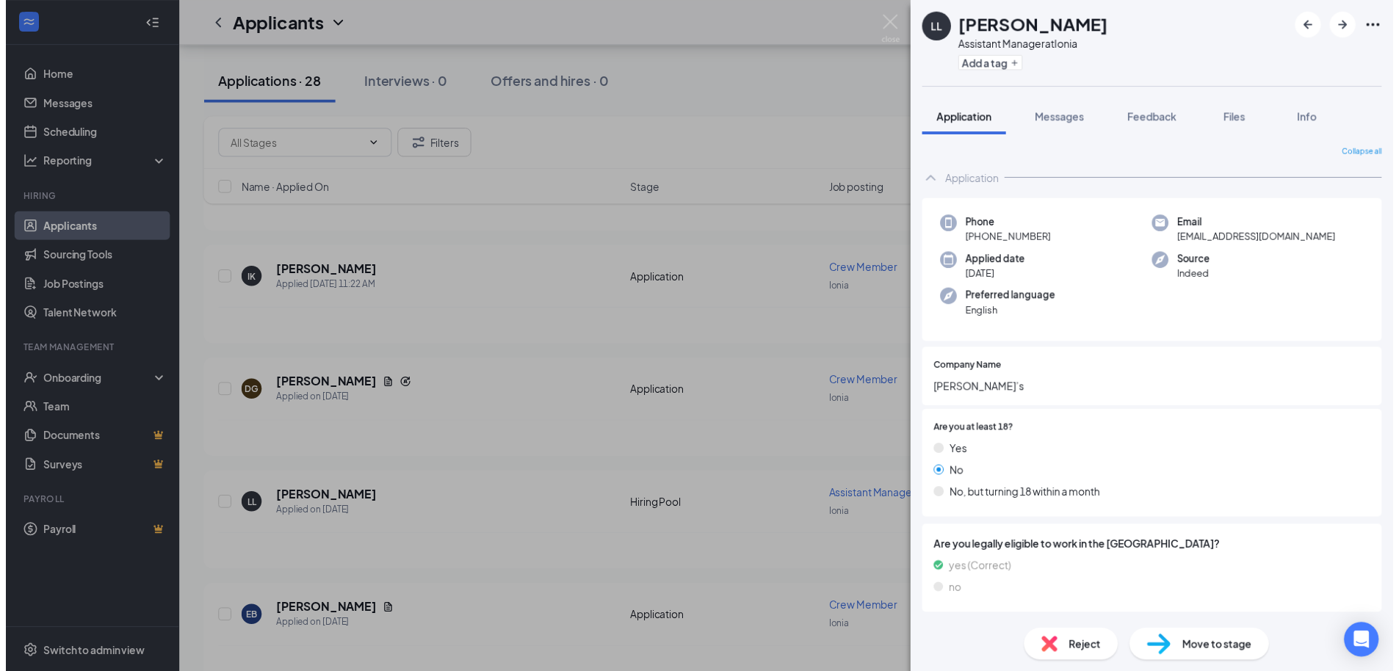
scroll to position [73, 0]
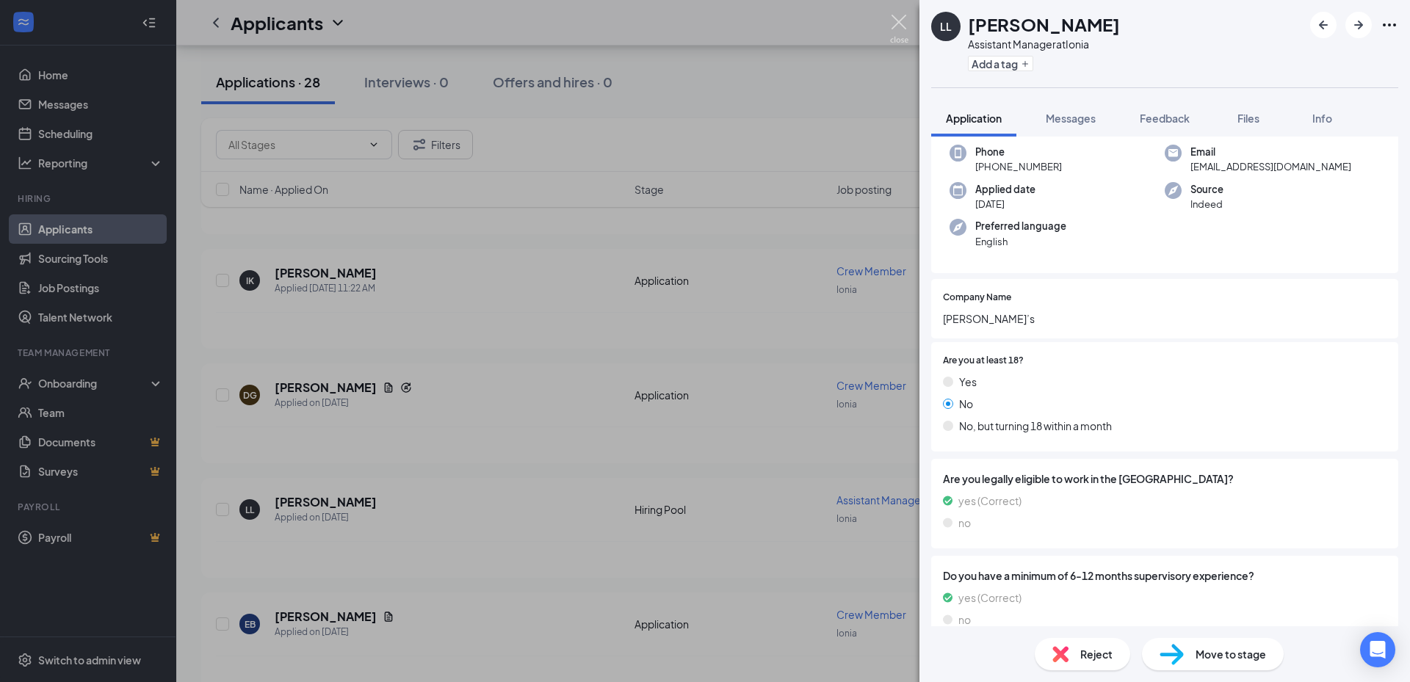
click at [902, 21] on img at bounding box center [899, 29] width 18 height 29
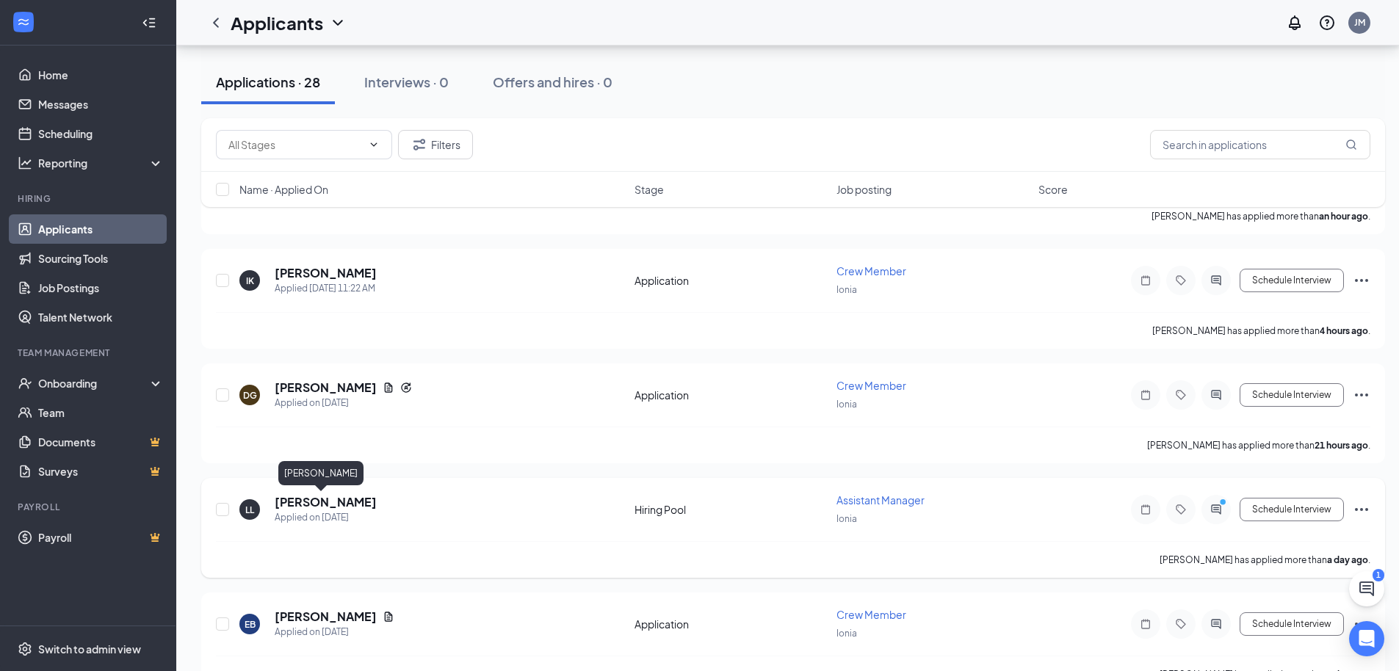
click at [320, 508] on h5 "[PERSON_NAME]" at bounding box center [326, 502] width 102 height 16
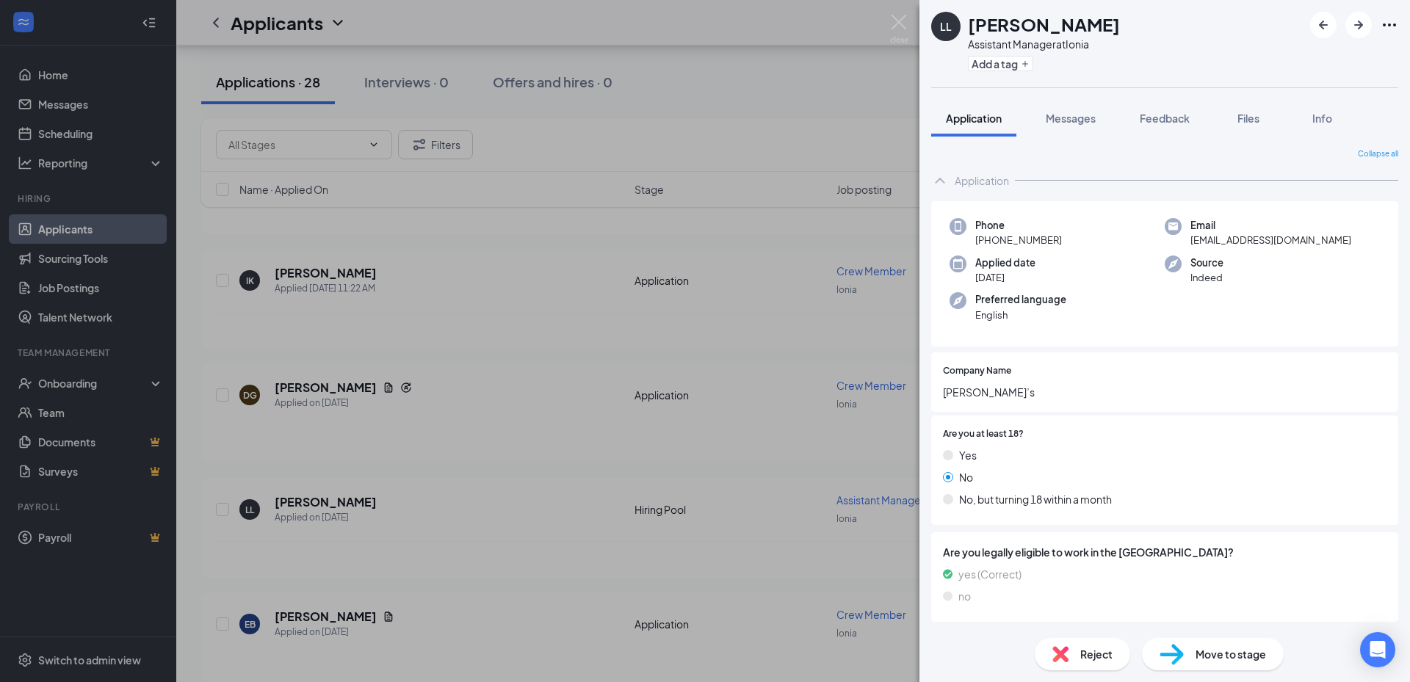
click at [1070, 663] on div "Reject" at bounding box center [1082, 654] width 95 height 32
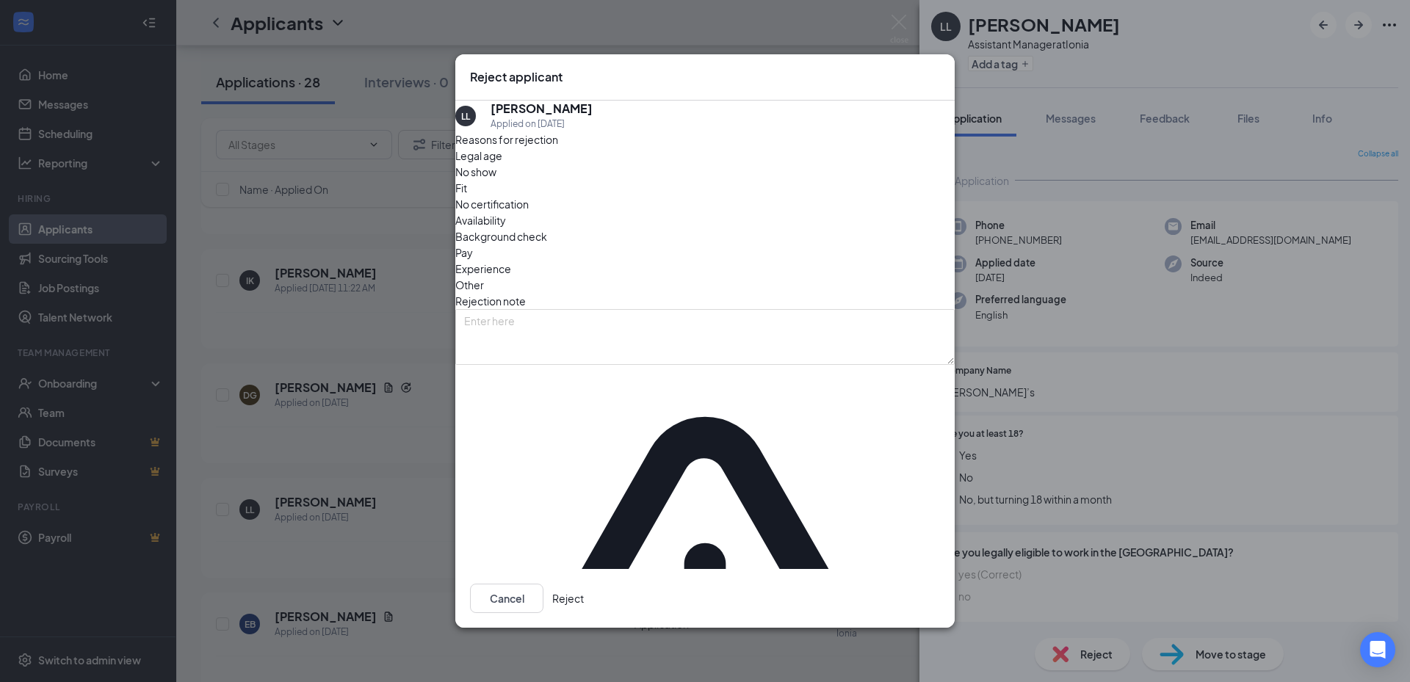
click at [584, 584] on button "Reject" at bounding box center [568, 598] width 32 height 29
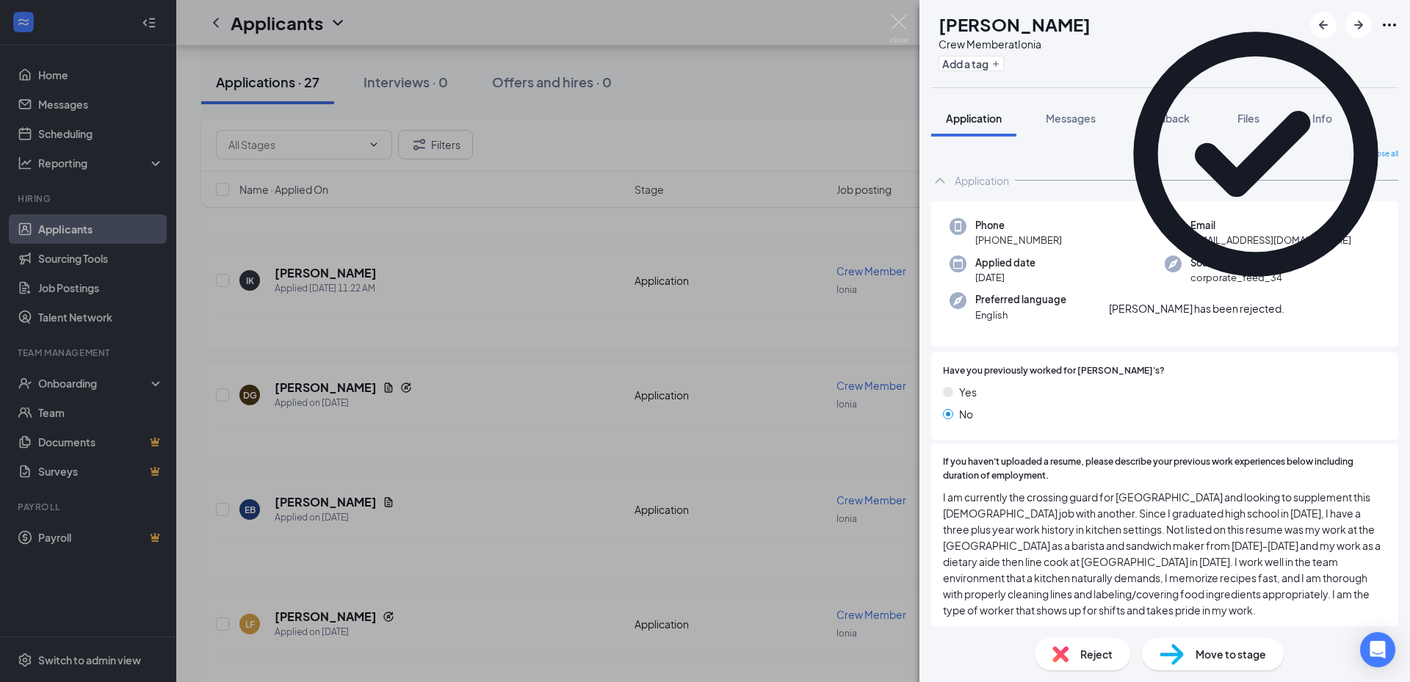
drag, startPoint x: 494, startPoint y: 466, endPoint x: 477, endPoint y: 472, distance: 18.1
click at [494, 465] on div "EB [PERSON_NAME] Crew Member at Ionia Add a tag Application Messages Feedback F…" at bounding box center [705, 341] width 1410 height 682
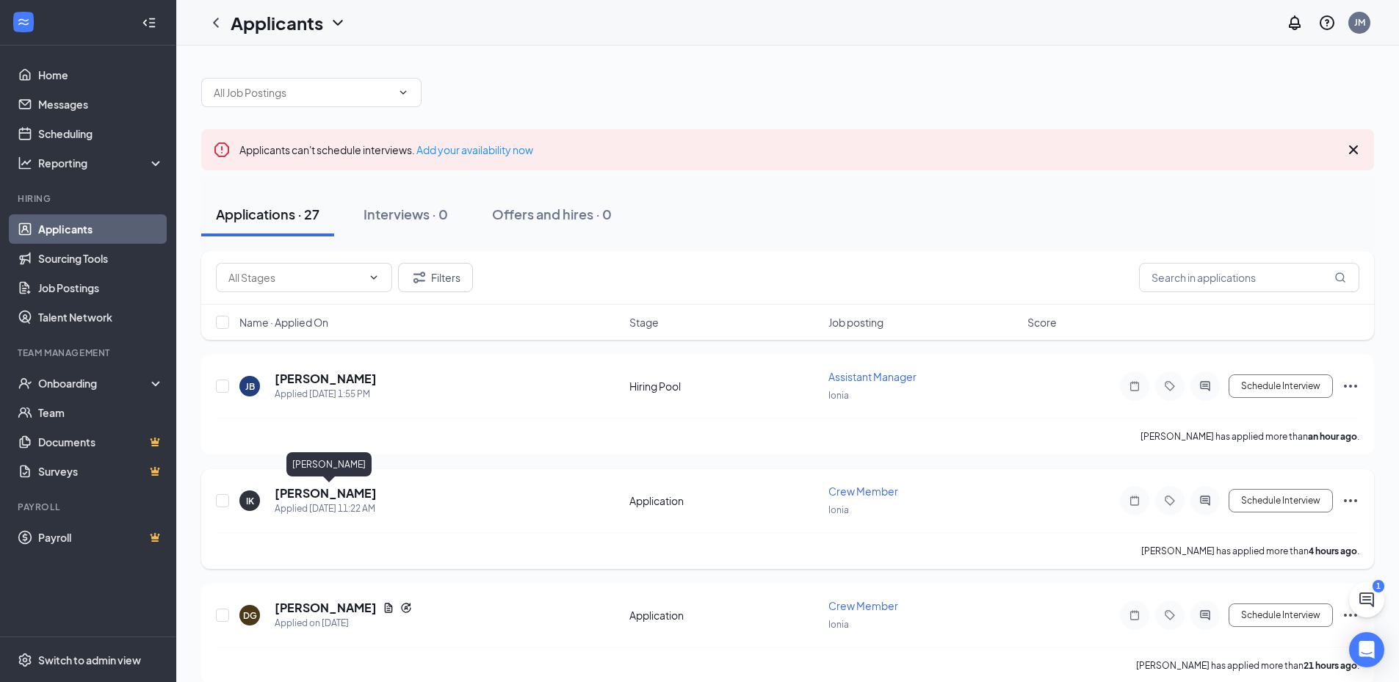
click at [377, 494] on h5 "[PERSON_NAME]" at bounding box center [326, 494] width 102 height 16
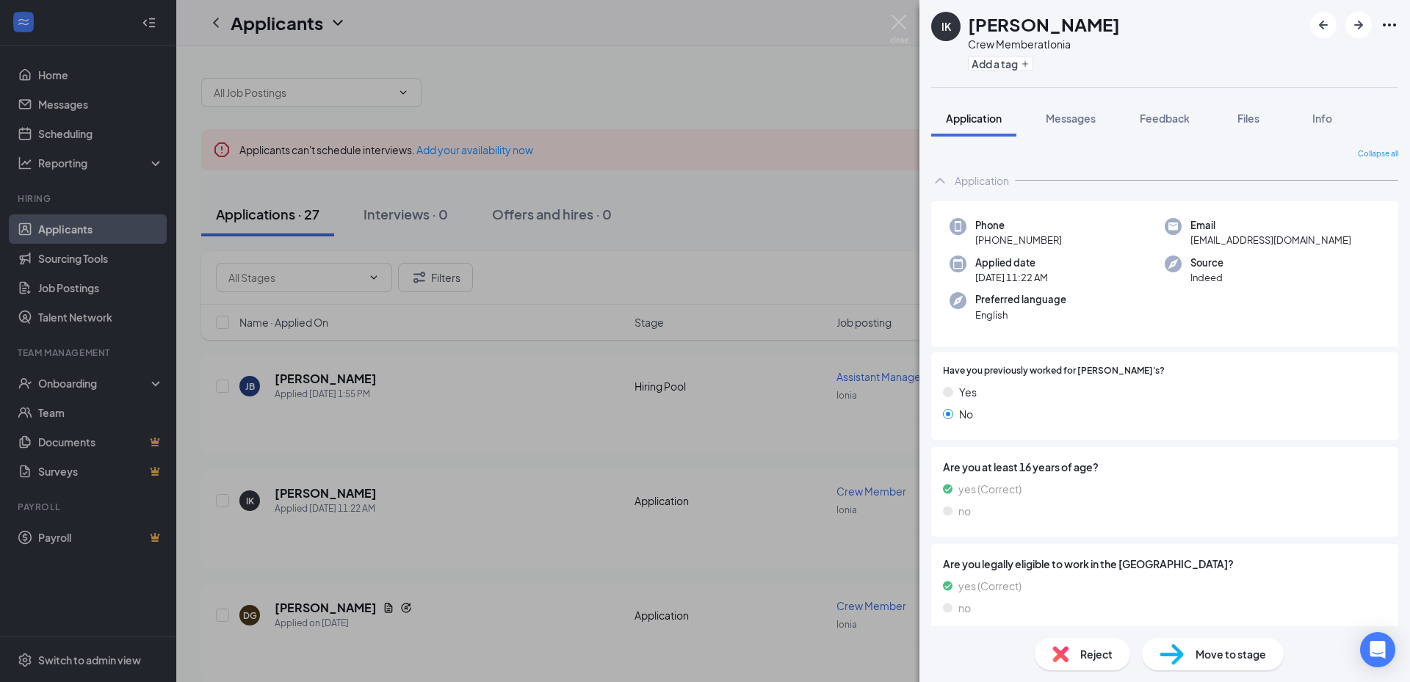
scroll to position [5, 0]
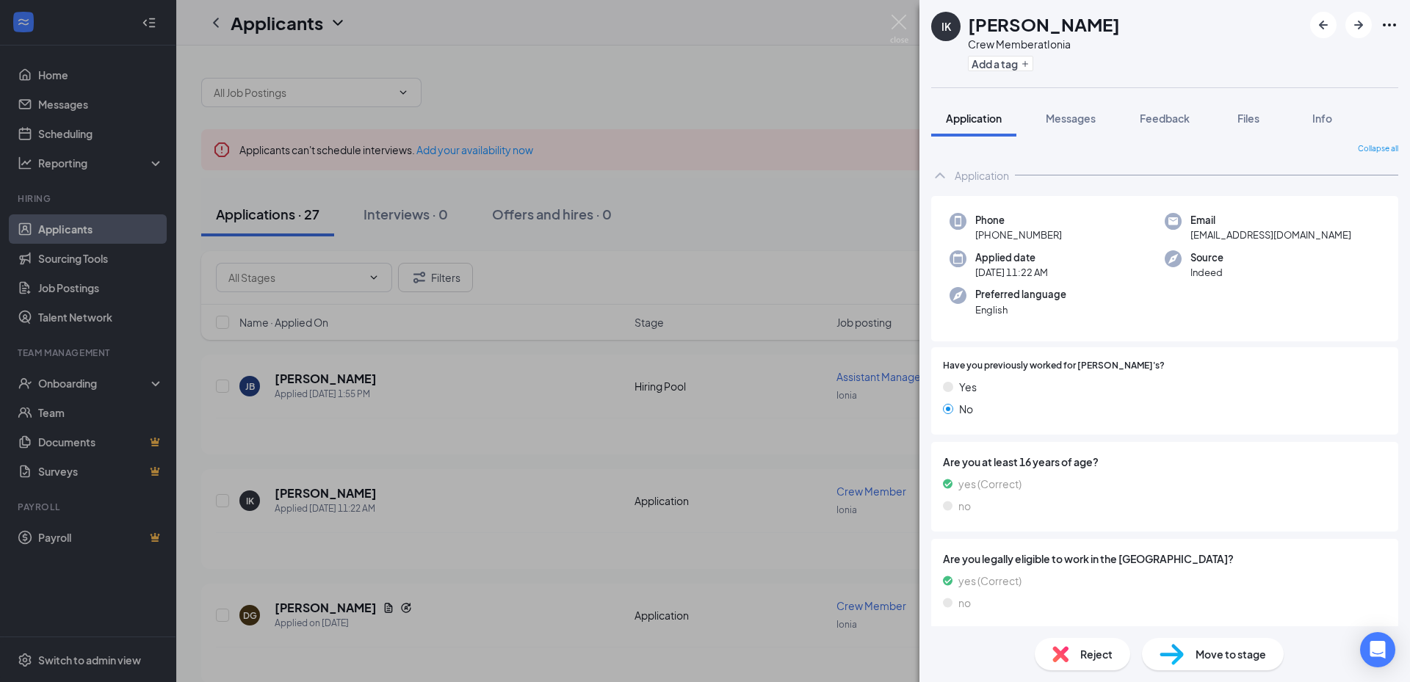
click at [405, 392] on div "IK [PERSON_NAME] Crew Member at Ionia Add a tag Application Messages Feedback F…" at bounding box center [705, 341] width 1410 height 682
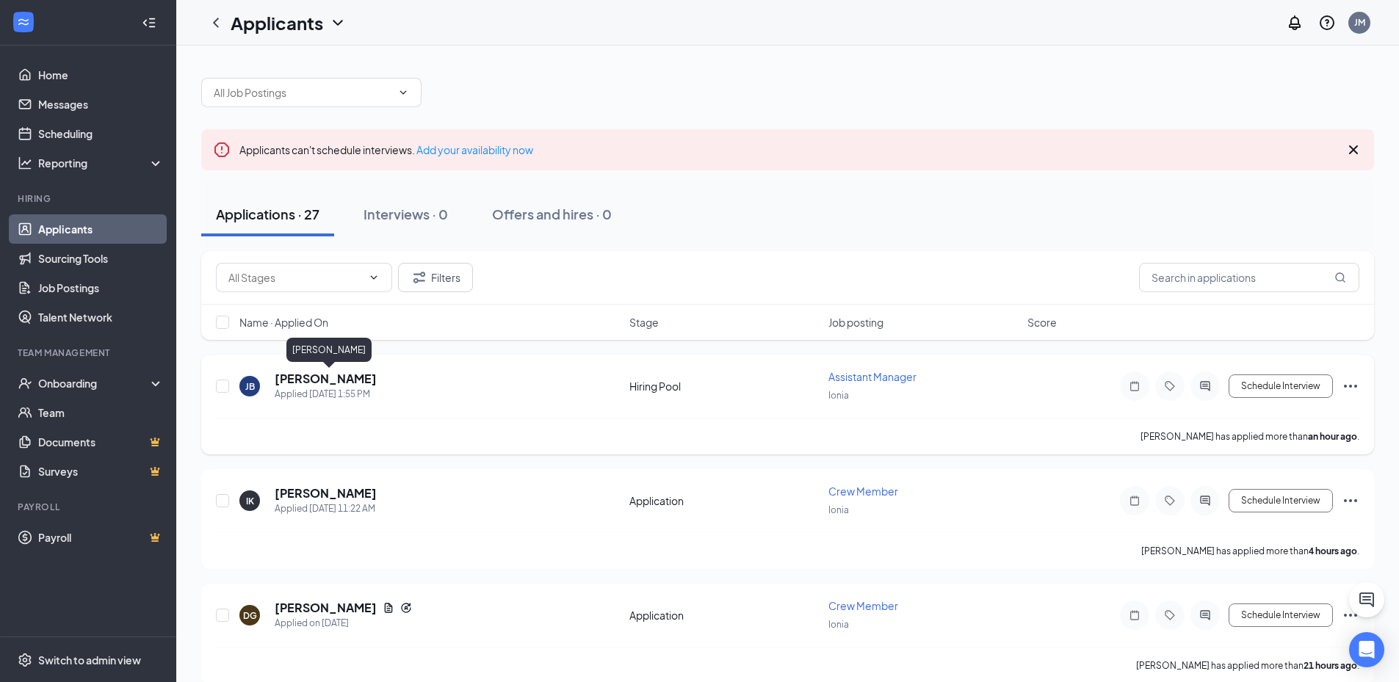
click at [350, 373] on h5 "[PERSON_NAME]" at bounding box center [326, 379] width 102 height 16
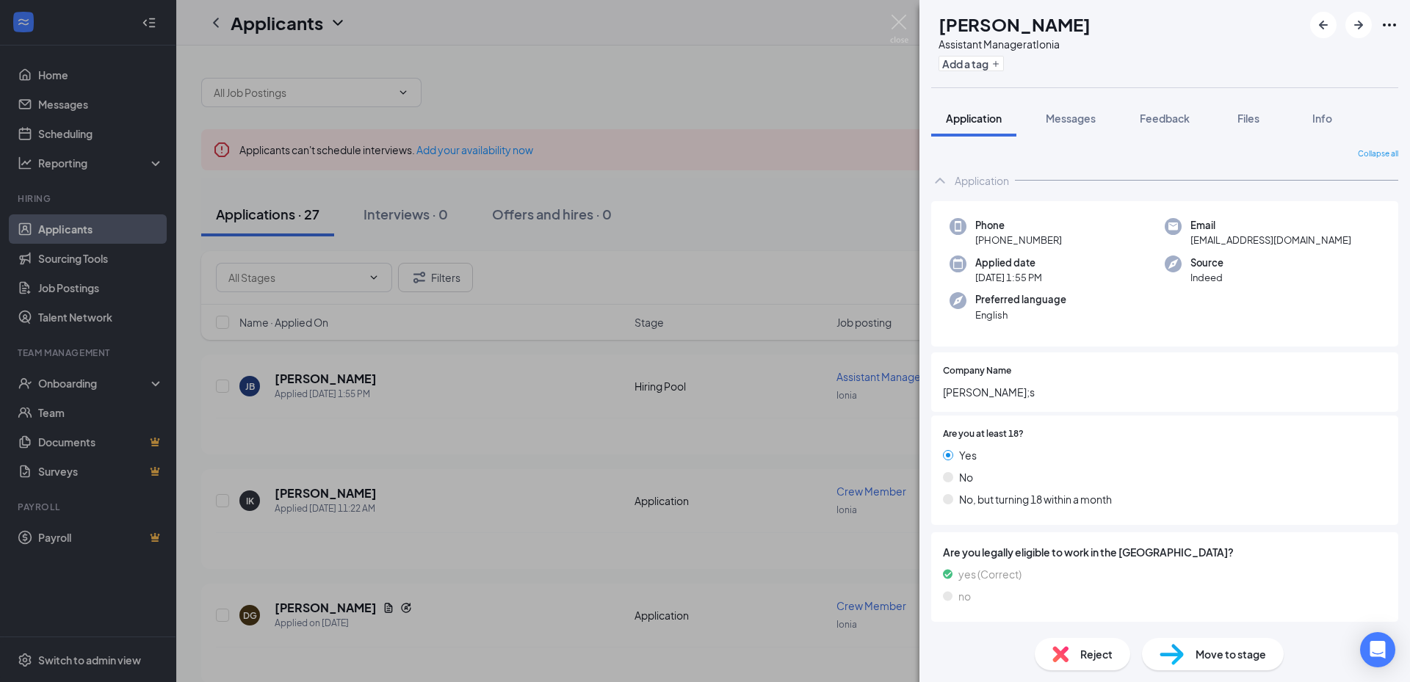
click at [490, 264] on div "[PERSON_NAME] Assistant Manager at Ionia Add a tag Application Messages Feedbac…" at bounding box center [705, 341] width 1410 height 682
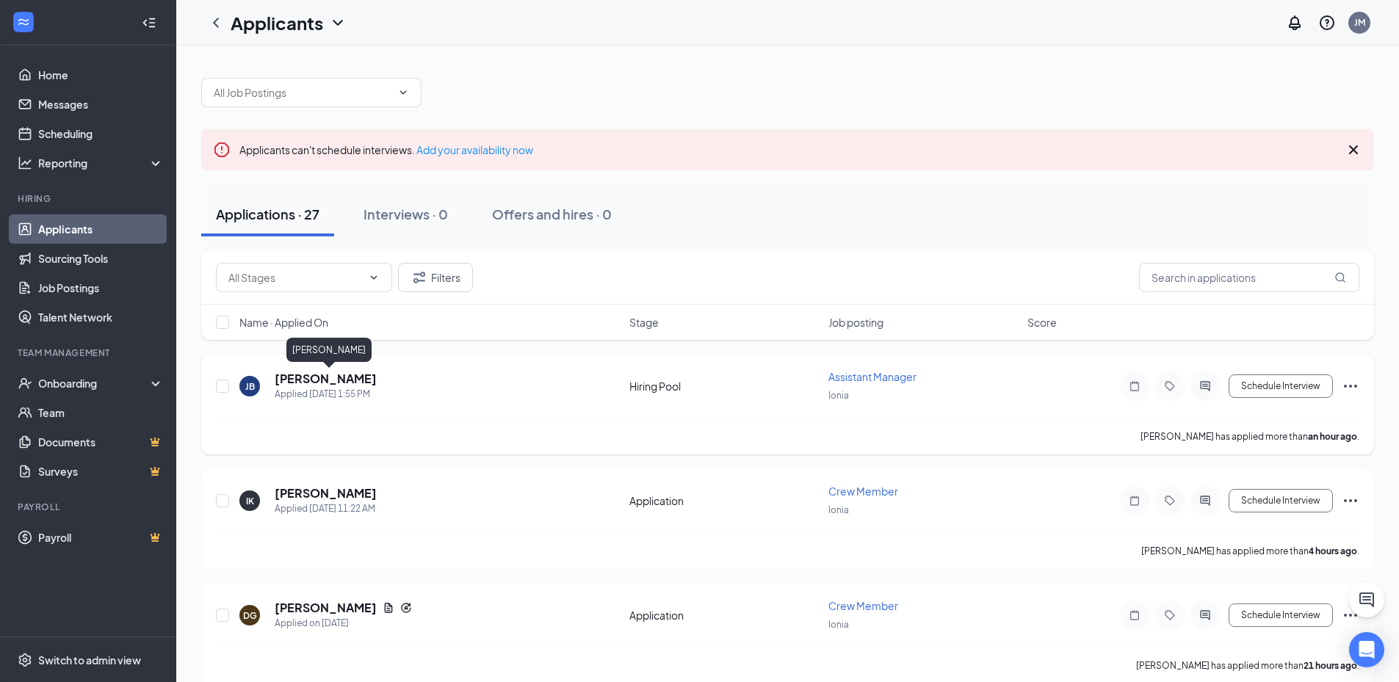
click at [363, 383] on h5 "[PERSON_NAME]" at bounding box center [326, 379] width 102 height 16
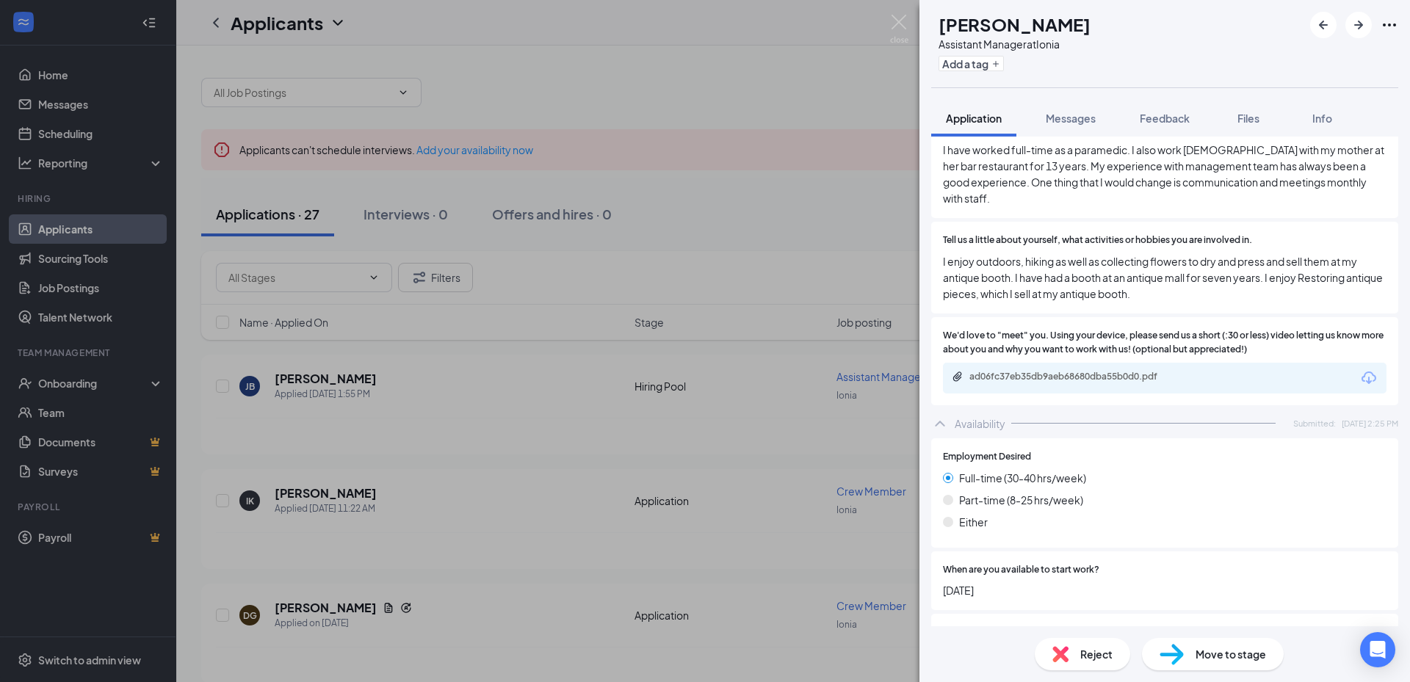
scroll to position [955, 0]
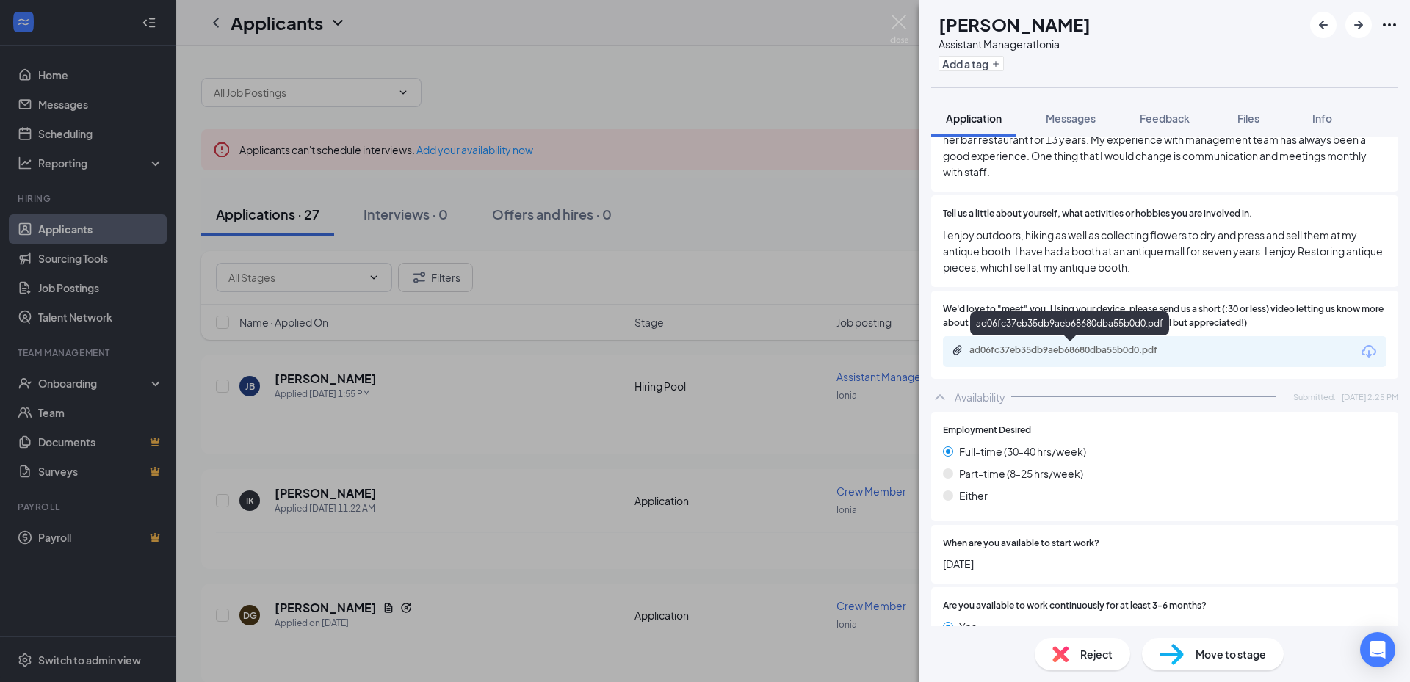
click at [1108, 347] on div "ad06fc37eb35db9aeb68680dba55b0d0.pdf" at bounding box center [1073, 351] width 206 height 12
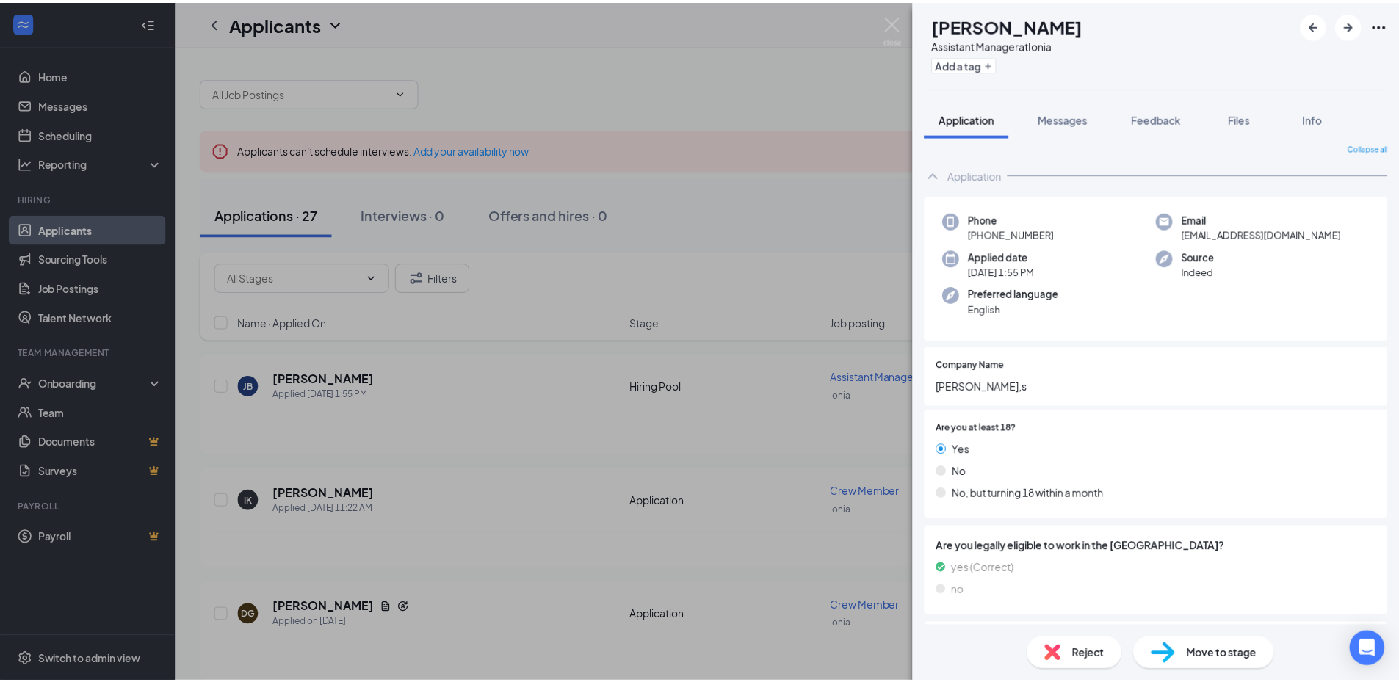
scroll to position [0, 0]
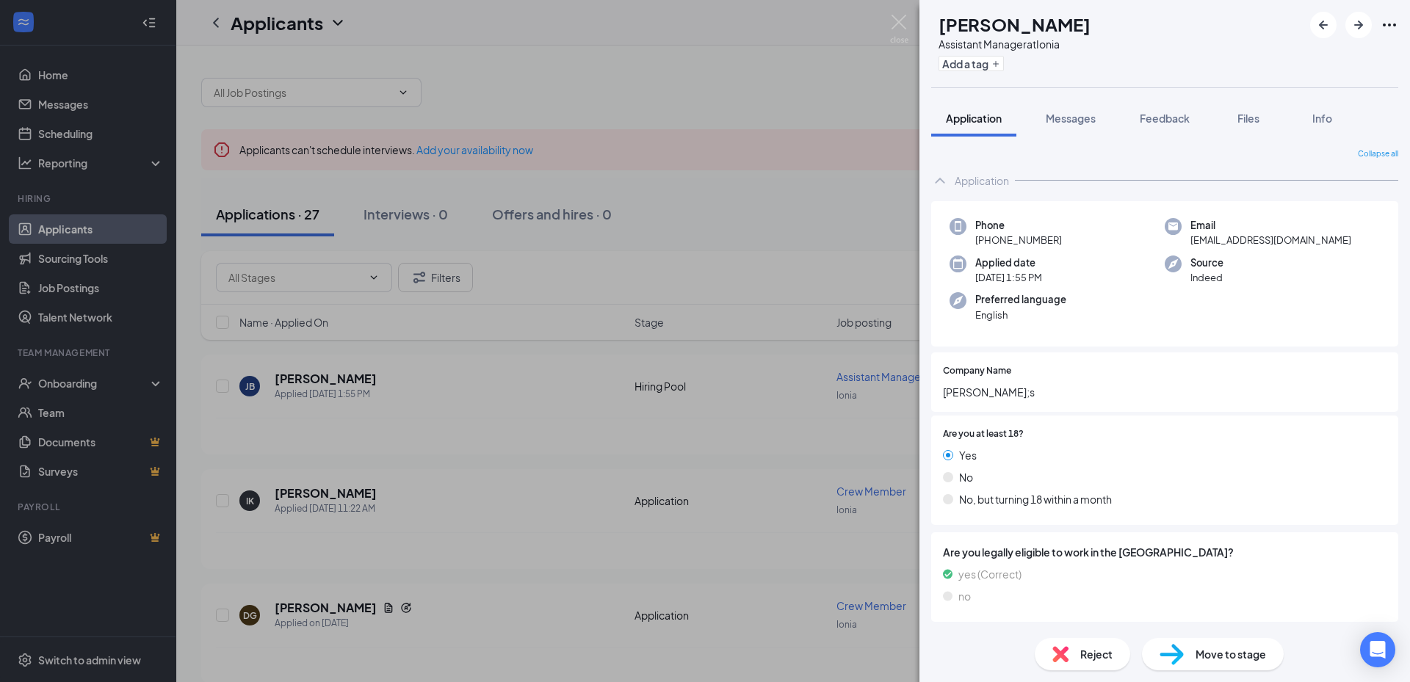
click at [510, 472] on div "[PERSON_NAME] Assistant Manager at Ionia Add a tag Application Messages Feedbac…" at bounding box center [705, 341] width 1410 height 682
